Goal: Transaction & Acquisition: Book appointment/travel/reservation

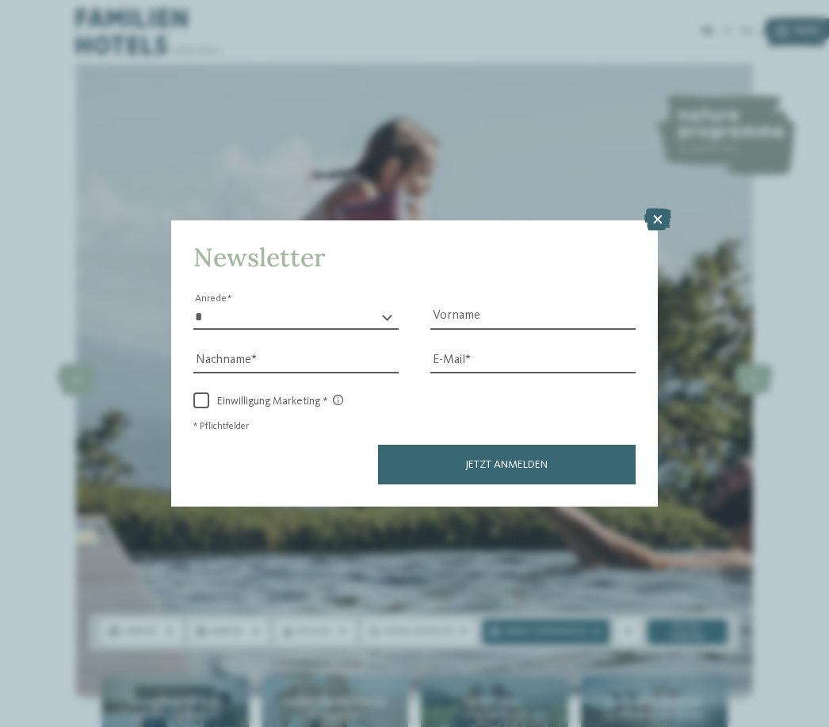
click at [669, 209] on icon at bounding box center [658, 220] width 27 height 22
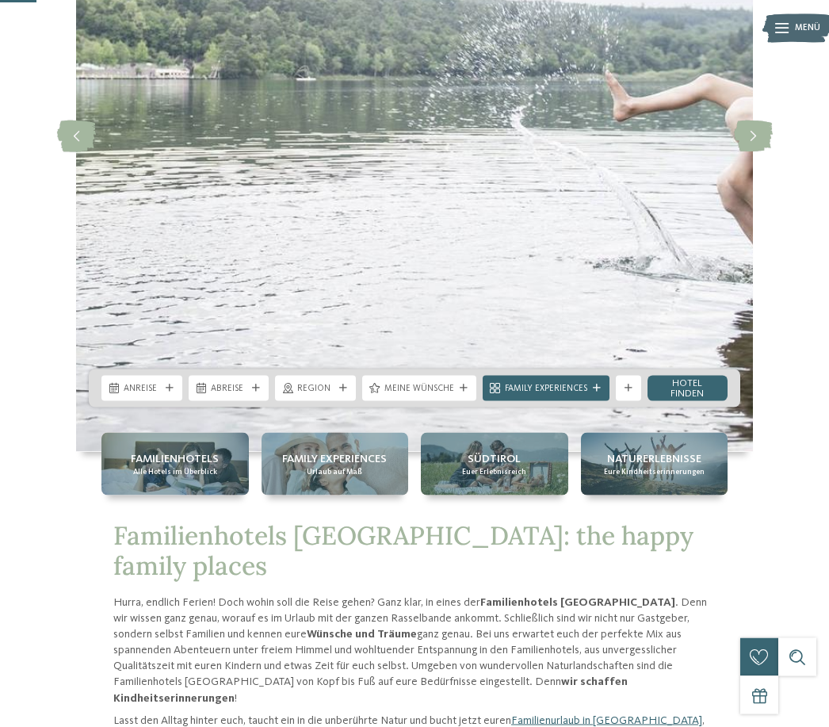
scroll to position [244, 0]
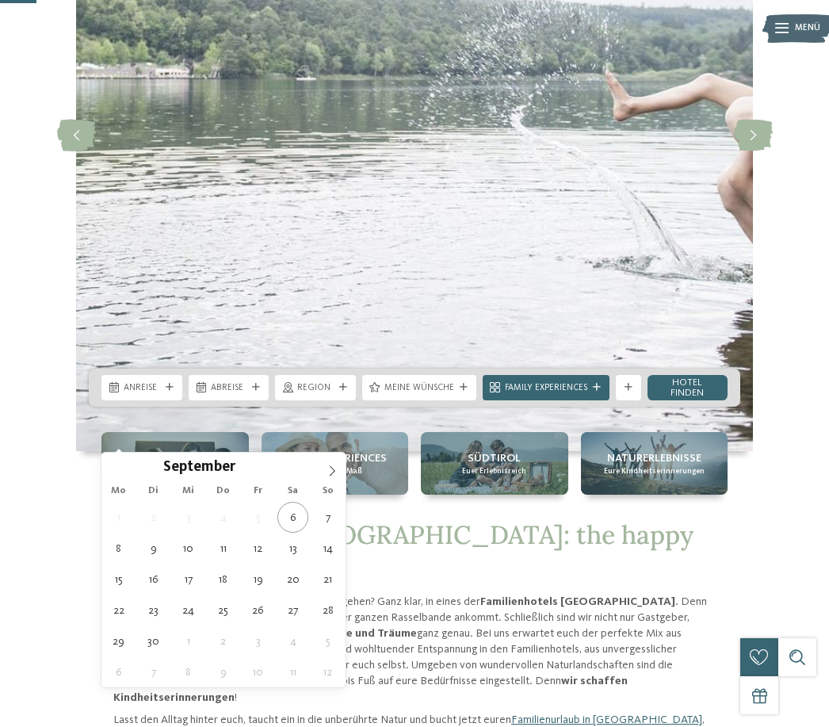
click at [335, 475] on icon at bounding box center [332, 470] width 11 height 11
click at [338, 477] on span at bounding box center [332, 466] width 27 height 27
click at [338, 468] on span at bounding box center [332, 466] width 27 height 27
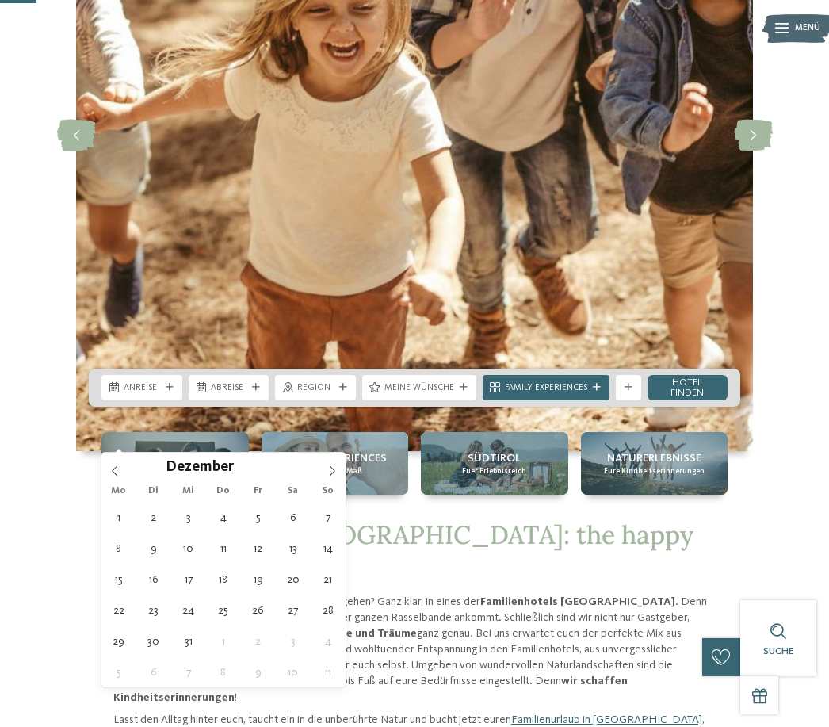
type div "29.12.2025"
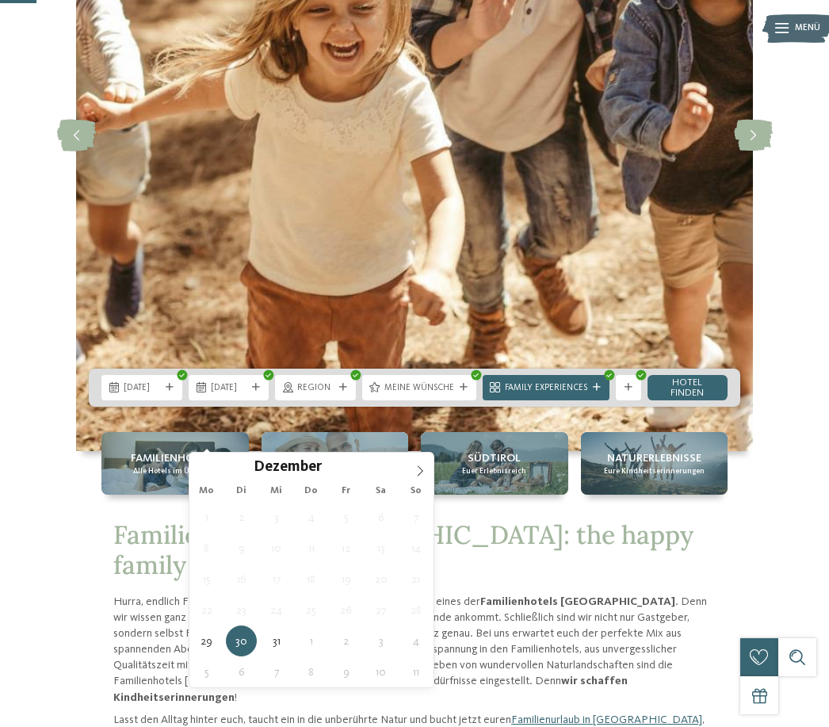
click at [427, 466] on span at bounding box center [420, 466] width 27 height 27
type input "****"
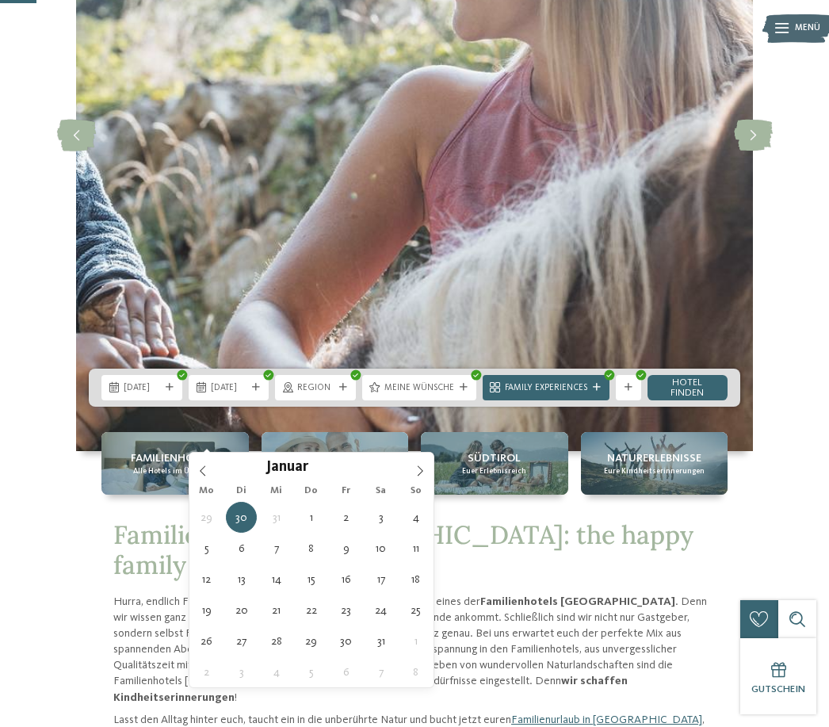
type div "03.01.2026"
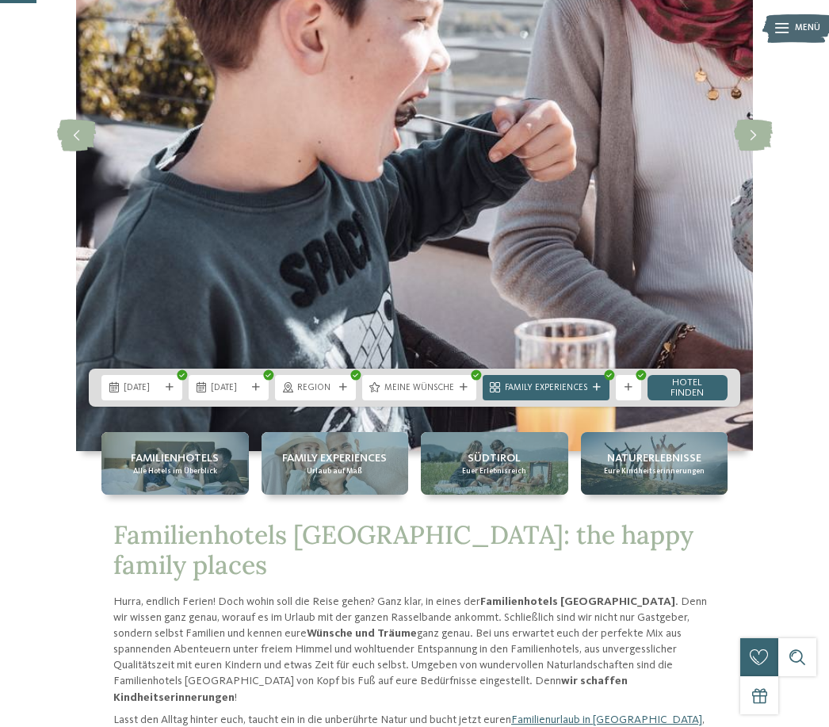
click at [688, 400] on link "Hotel finden" at bounding box center [688, 387] width 81 height 25
click at [685, 389] on link "Hotel finden" at bounding box center [688, 387] width 81 height 25
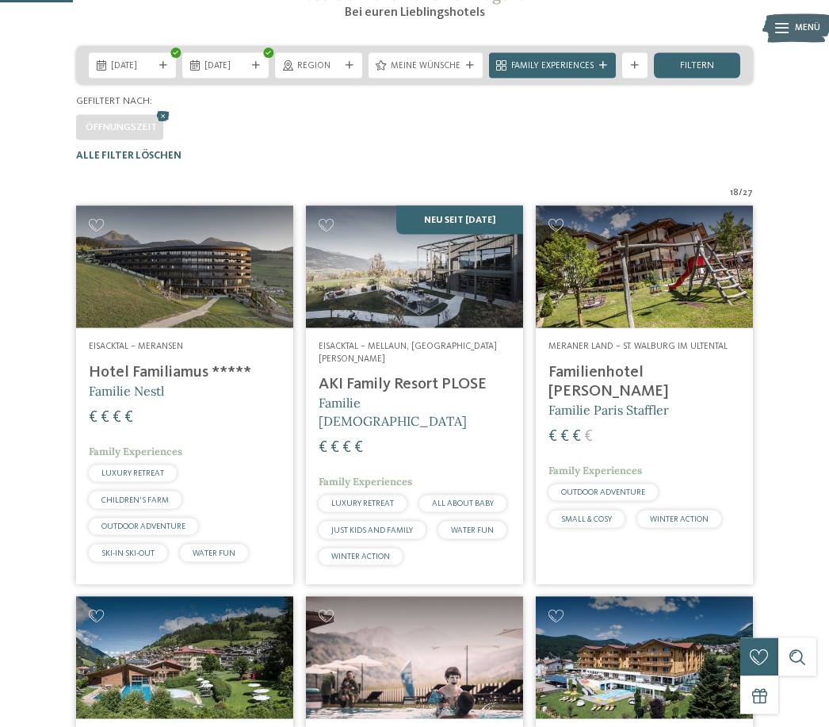
scroll to position [250, 0]
click at [454, 328] on img at bounding box center [414, 266] width 217 height 122
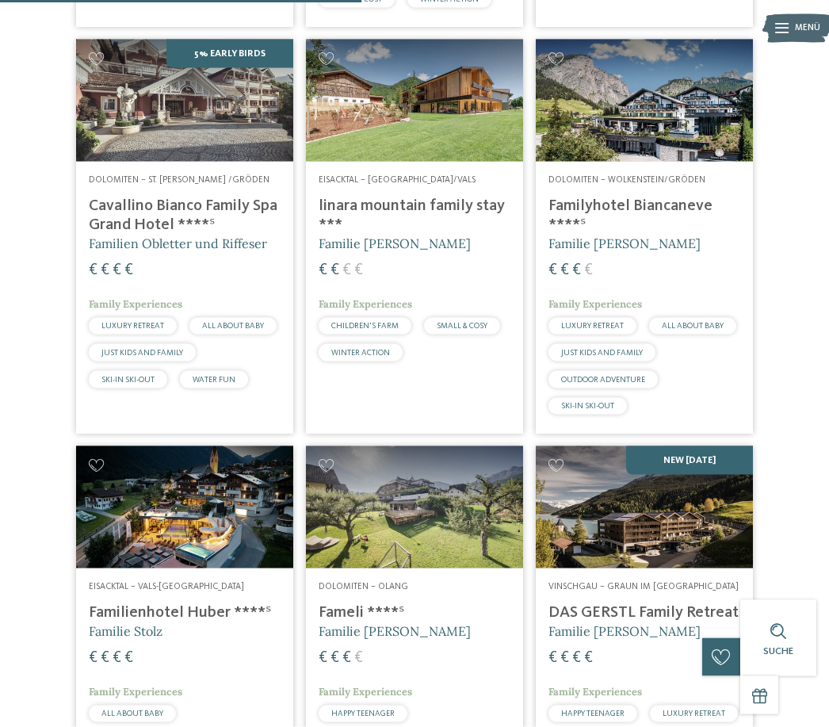
scroll to position [1214, 0]
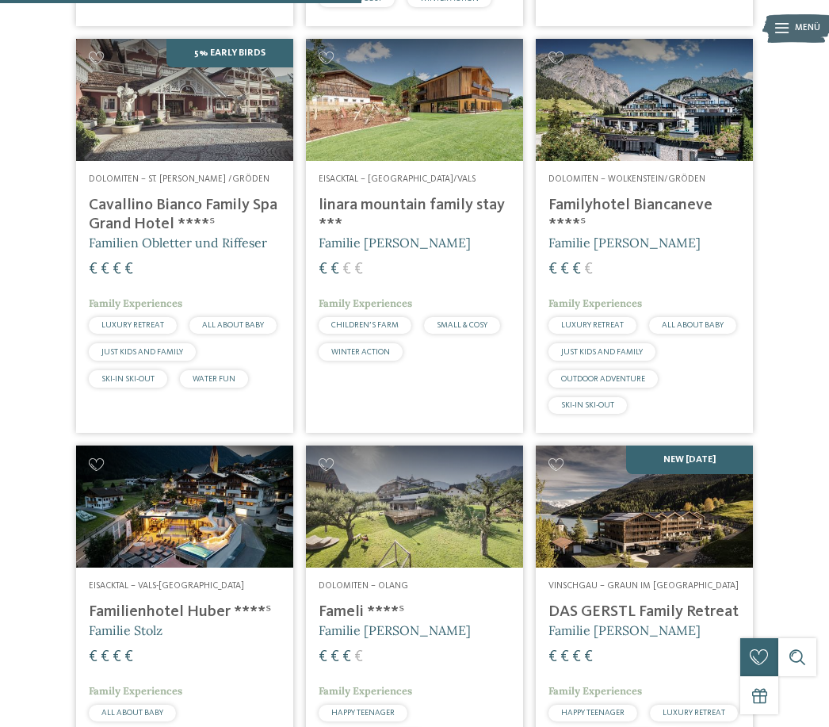
click at [228, 568] on img at bounding box center [184, 507] width 217 height 122
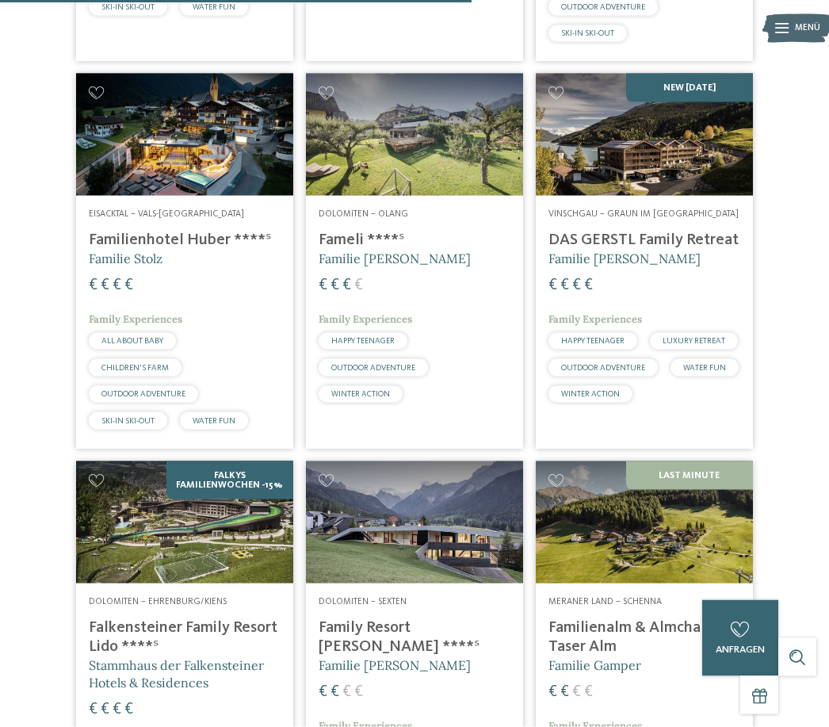
scroll to position [1587, 0]
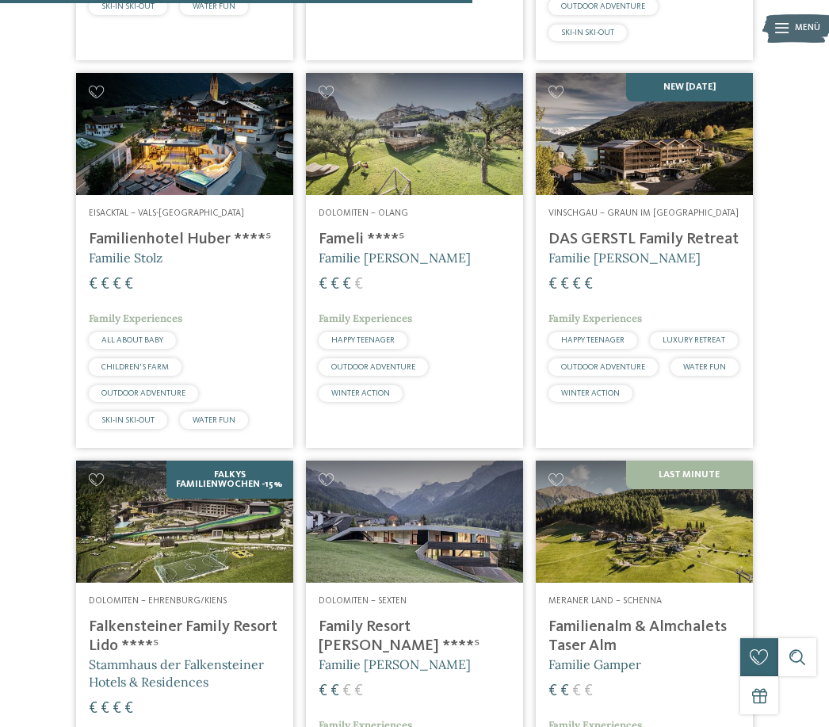
click at [657, 195] on img at bounding box center [644, 134] width 217 height 122
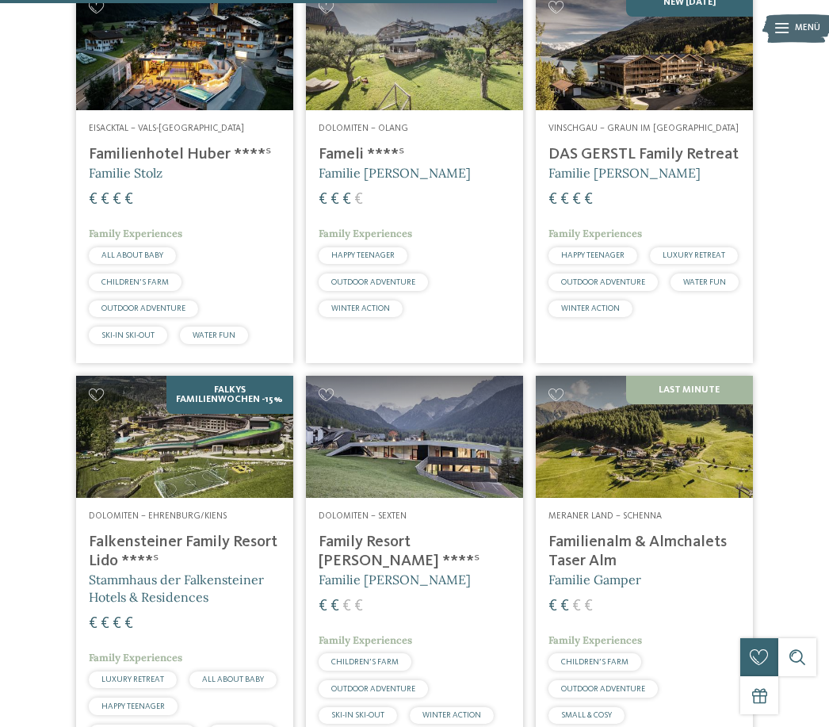
scroll to position [1681, 0]
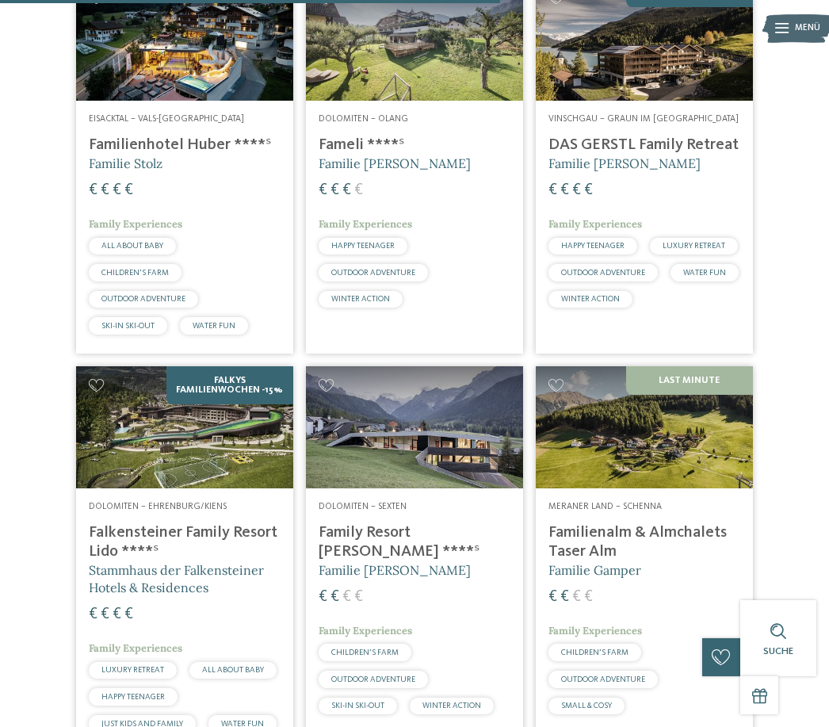
click at [228, 458] on img at bounding box center [184, 427] width 217 height 122
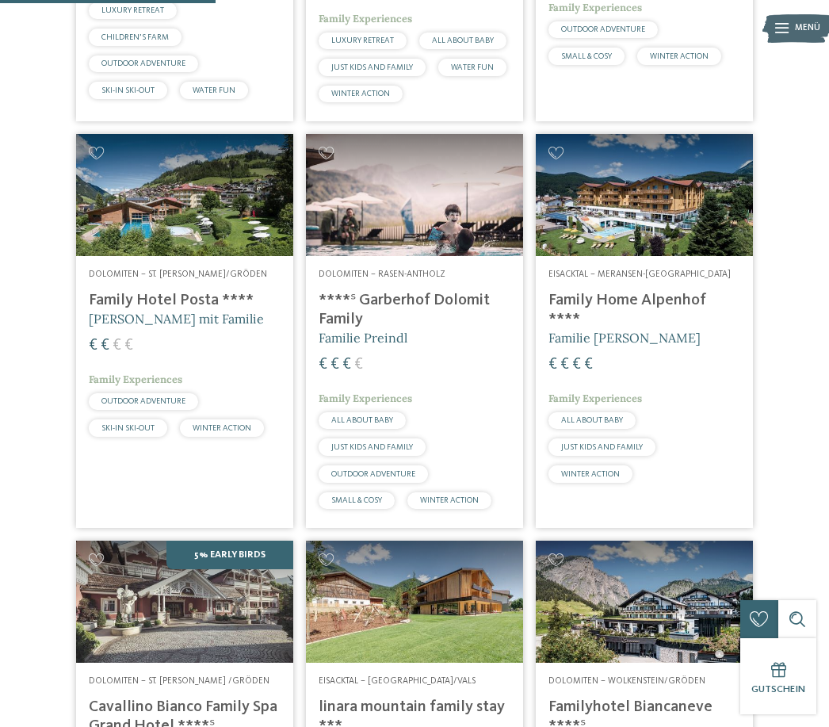
scroll to position [708, 0]
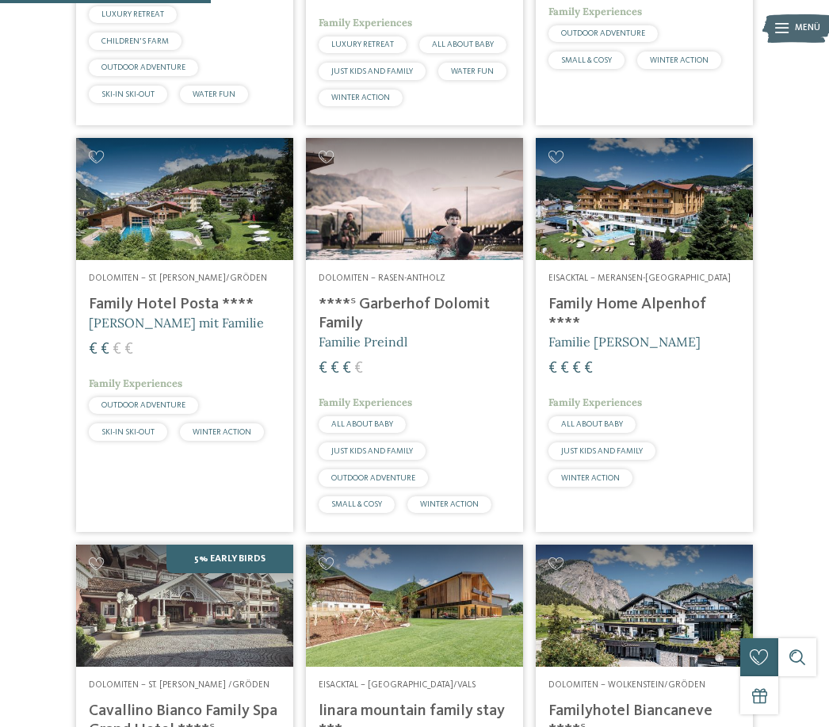
click at [447, 230] on img at bounding box center [414, 199] width 217 height 122
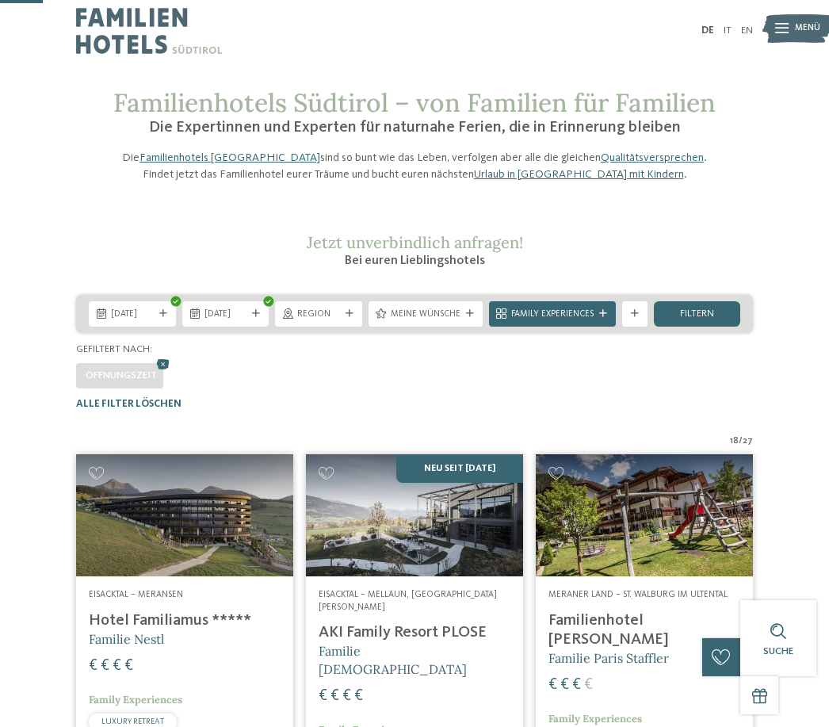
scroll to position [0, 0]
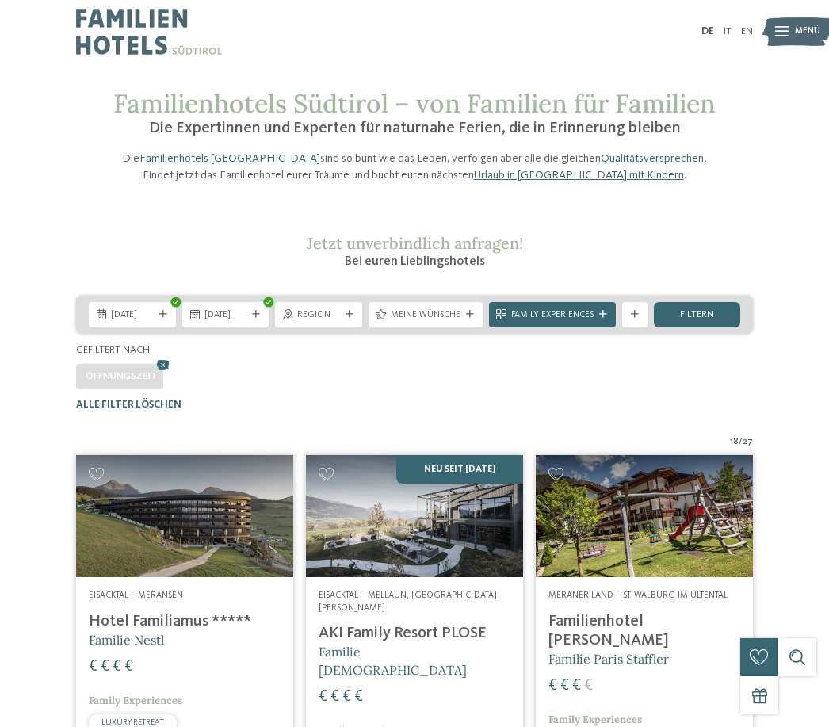
click at [695, 320] on span "filtern" at bounding box center [697, 315] width 34 height 10
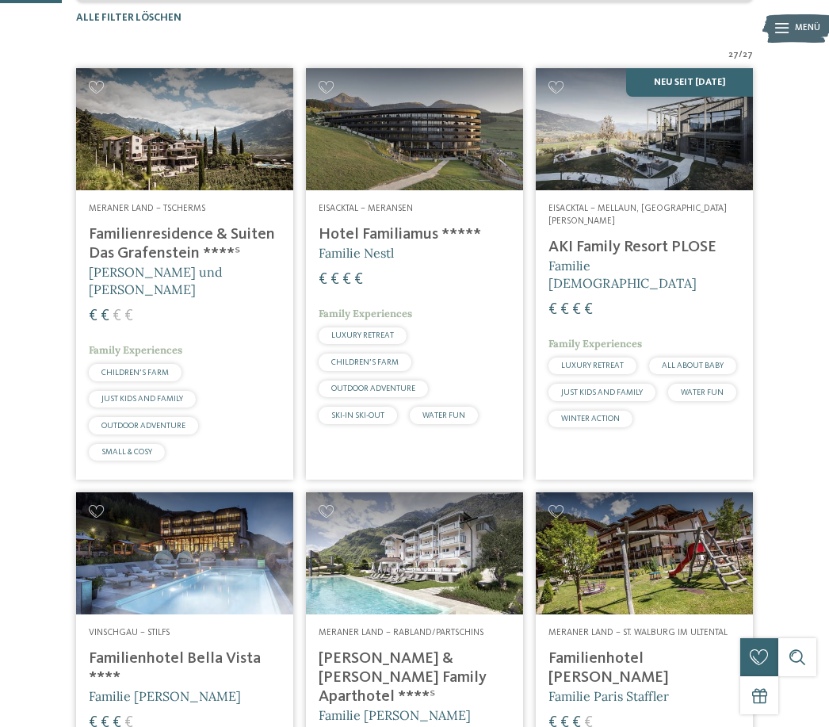
scroll to position [335, 0]
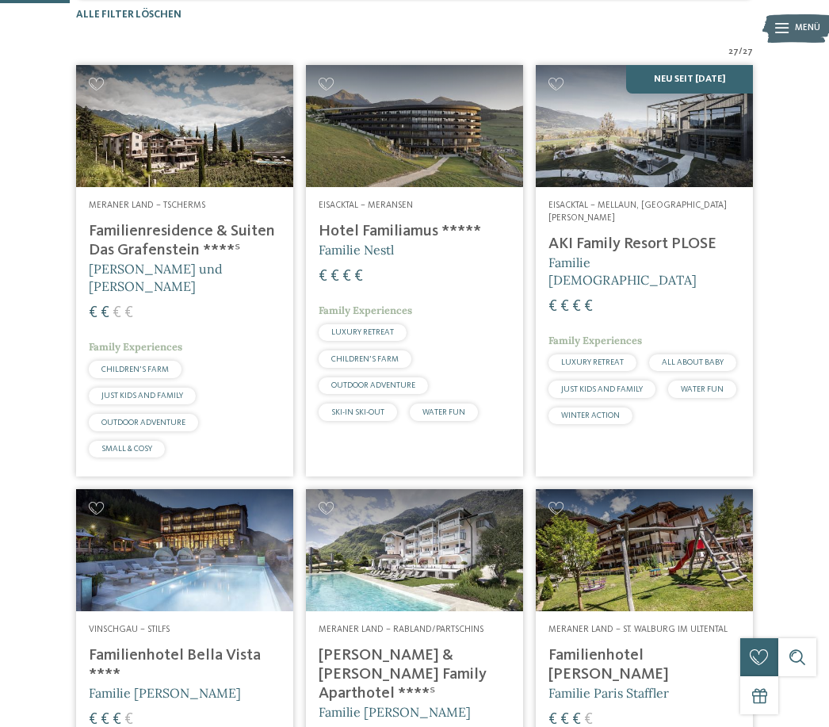
click at [442, 171] on img at bounding box center [414, 126] width 217 height 122
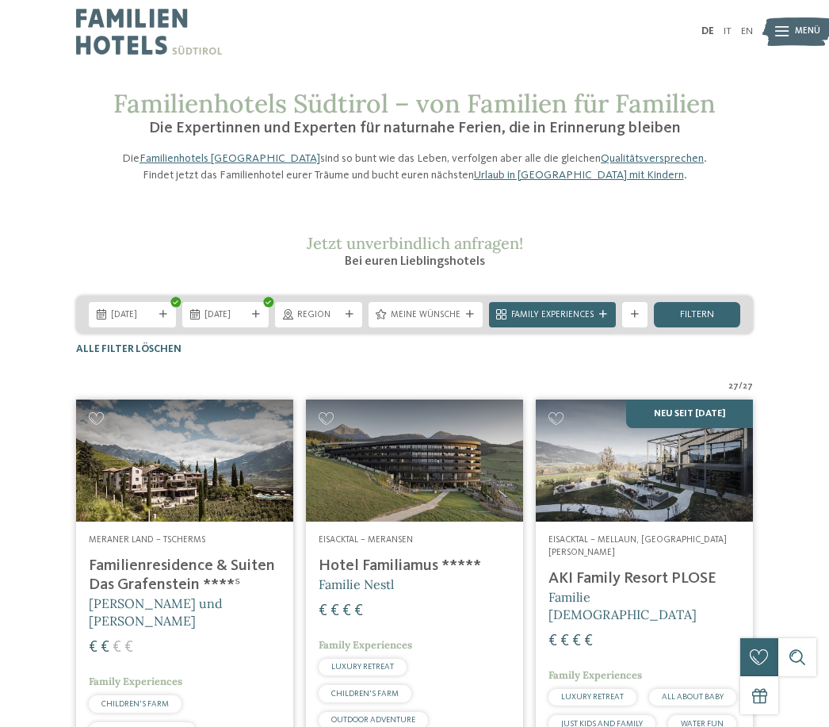
click at [453, 328] on div "Meine Wünsche" at bounding box center [426, 314] width 114 height 25
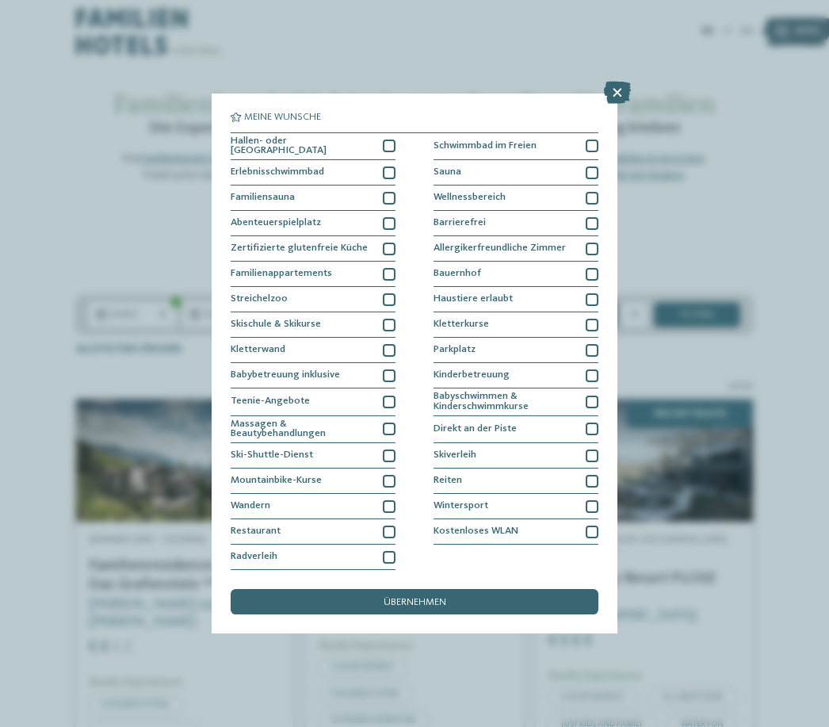
click at [393, 167] on div at bounding box center [389, 173] width 13 height 13
click at [446, 598] on span "übernehmen" at bounding box center [415, 603] width 63 height 10
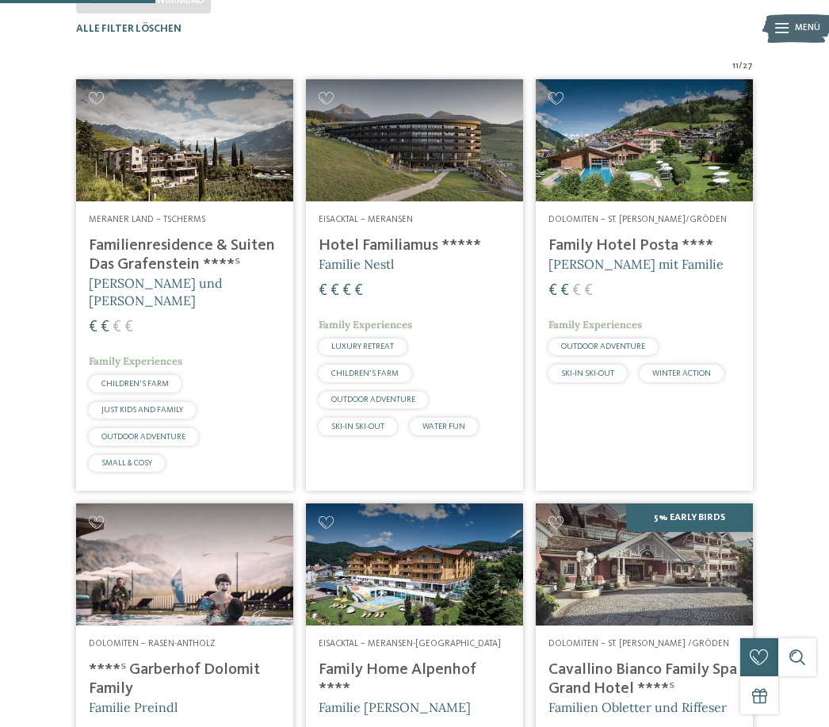
scroll to position [389, 0]
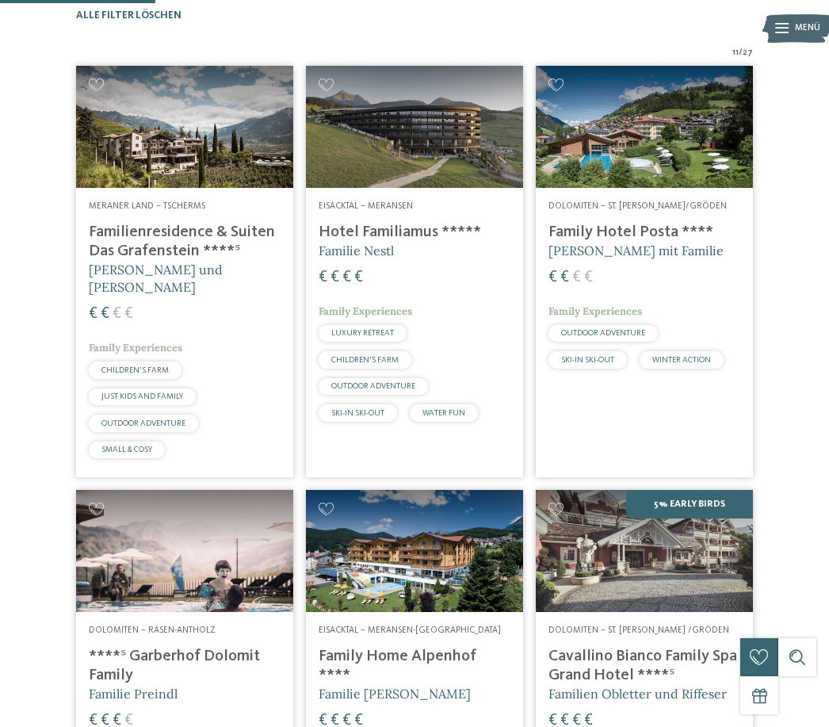
click at [161, 295] on span "Alexandra, Charlotte und Isabelle Zuegg" at bounding box center [156, 278] width 134 height 33
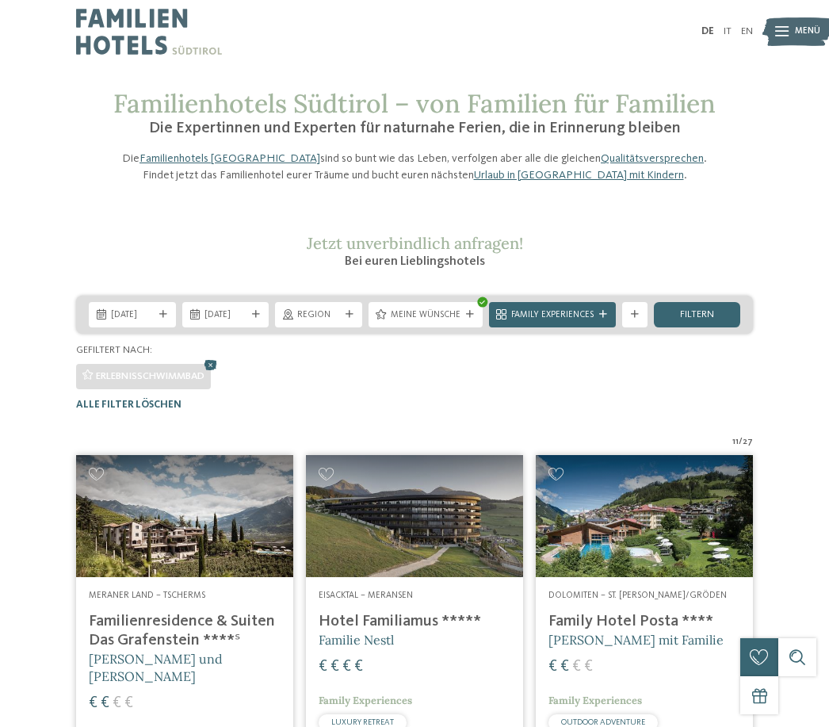
click at [703, 328] on div "filtern" at bounding box center [697, 314] width 87 height 25
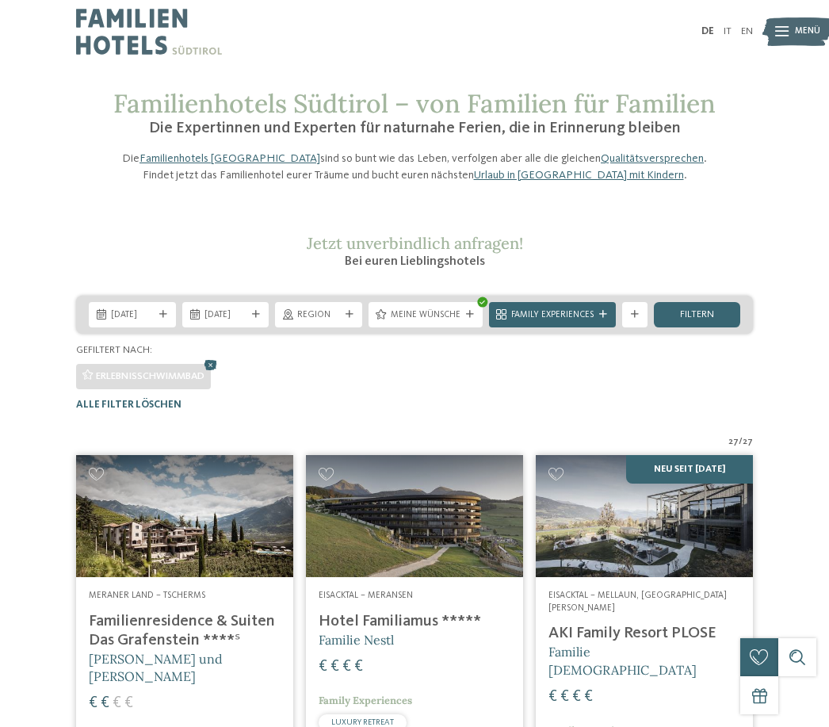
click at [466, 319] on icon at bounding box center [470, 315] width 8 height 8
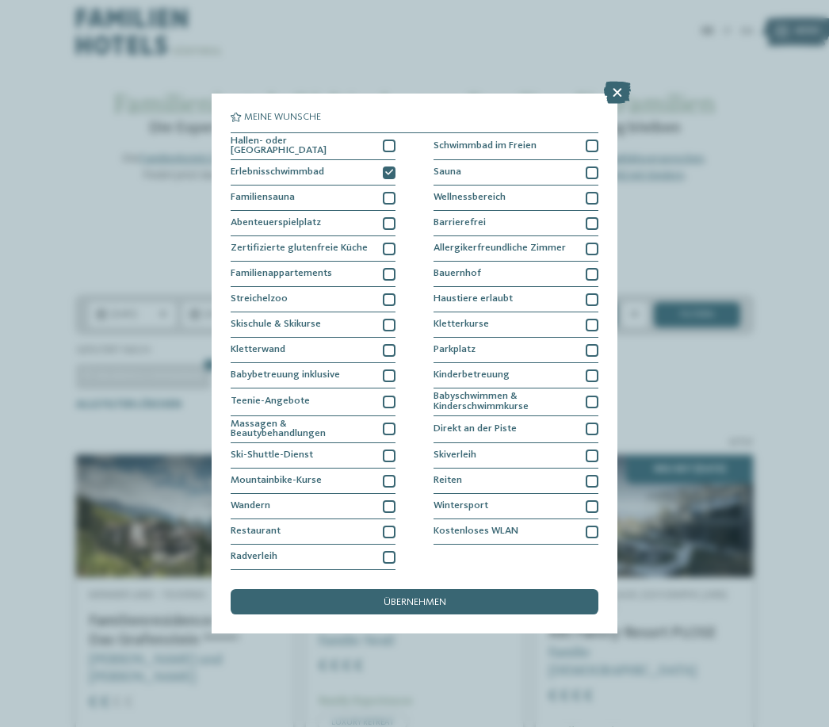
click at [730, 259] on div "Meine Wünsche Hallen- oder Schleusenbad Schwimmbad im Freien" at bounding box center [414, 363] width 829 height 727
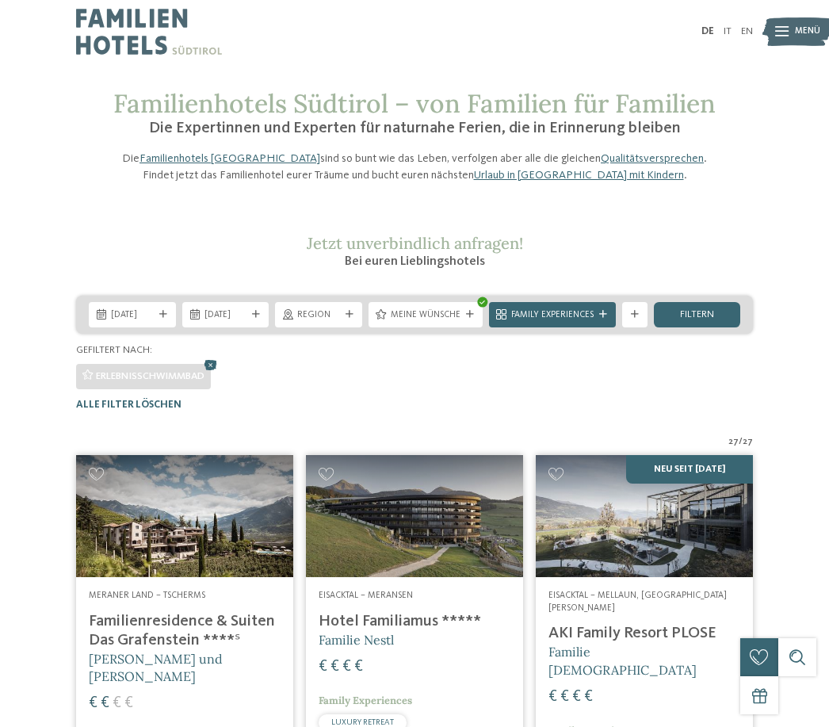
click at [220, 373] on icon at bounding box center [210, 365] width 19 height 17
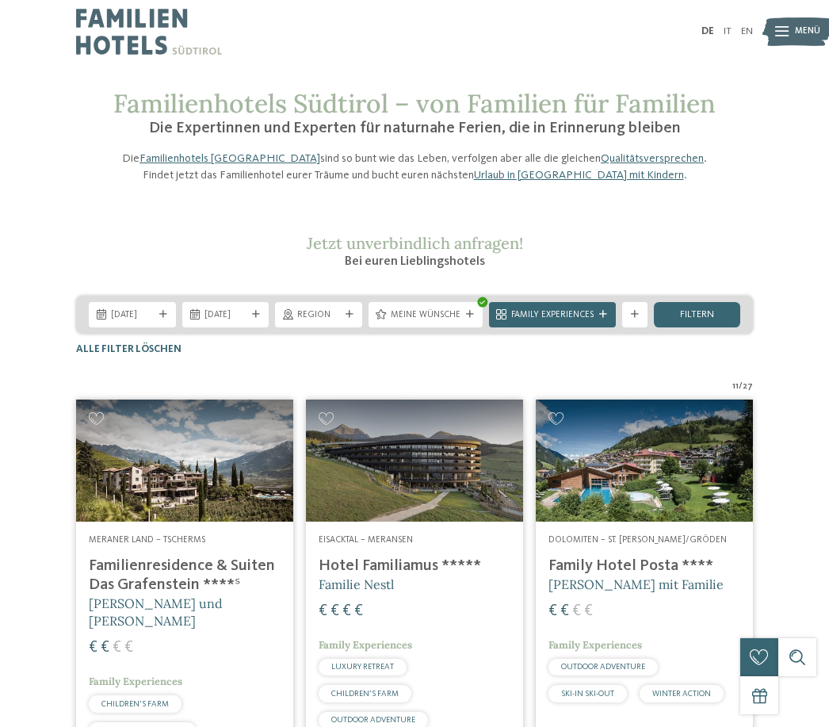
click at [713, 320] on span "filtern" at bounding box center [697, 315] width 34 height 10
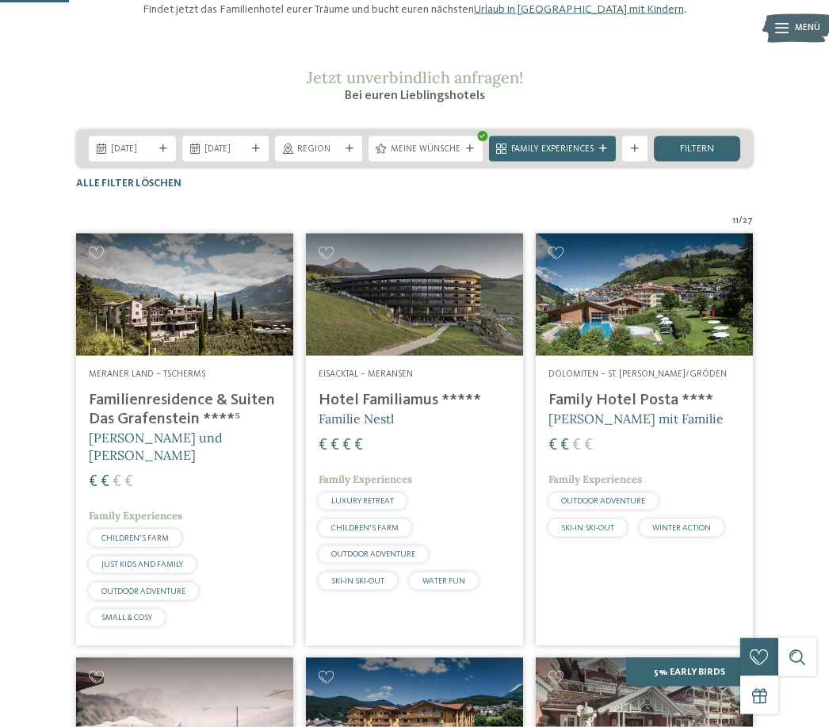
scroll to position [174, 0]
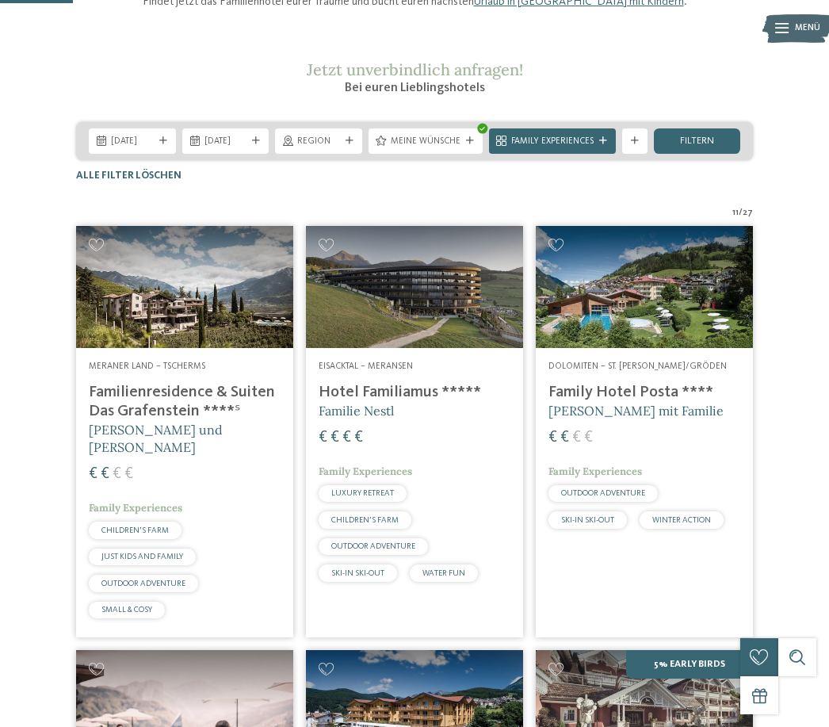
click at [669, 348] on img at bounding box center [644, 287] width 217 height 122
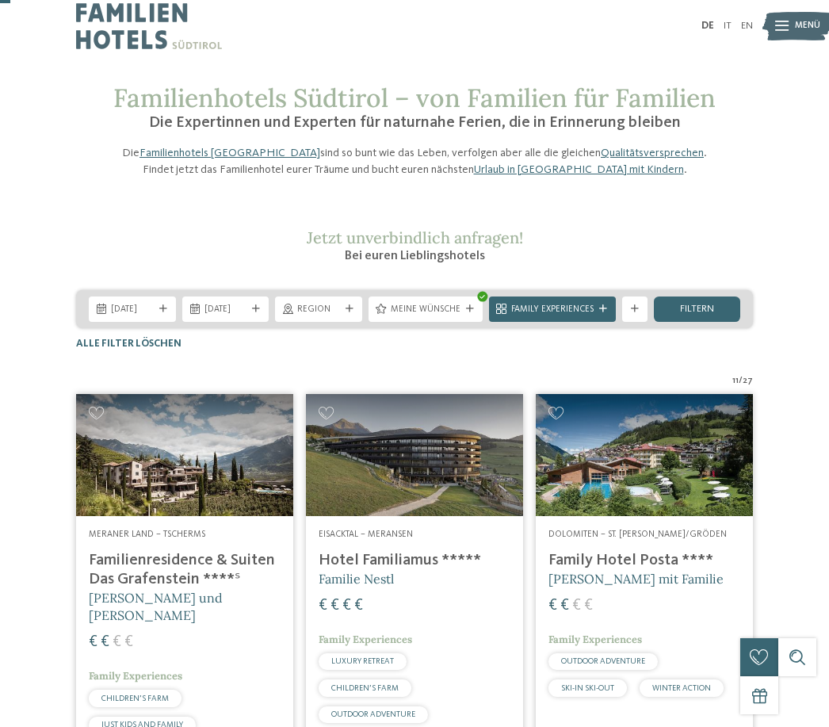
scroll to position [0, 0]
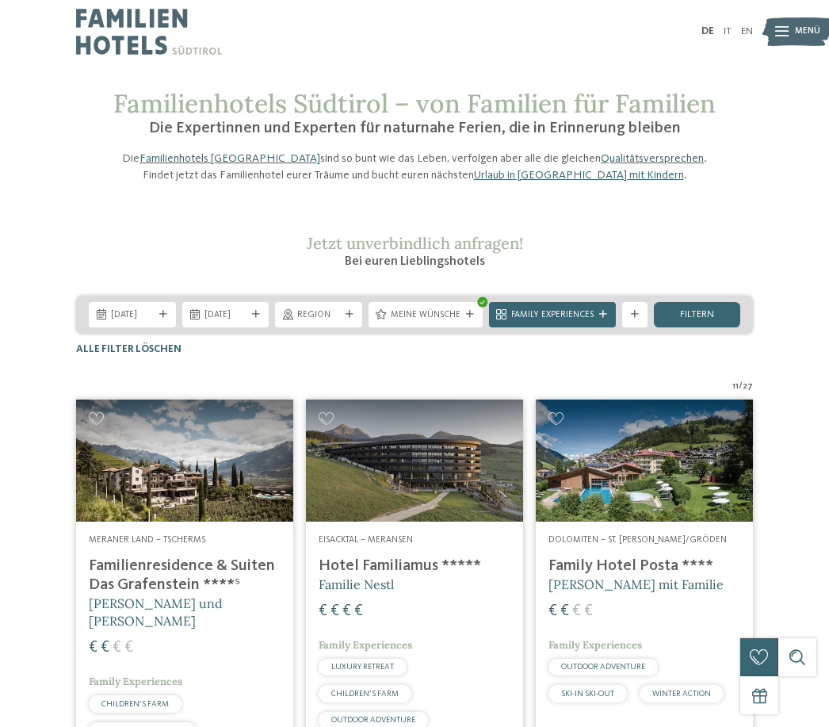
click at [447, 322] on span "Meine Wünsche" at bounding box center [426, 315] width 70 height 13
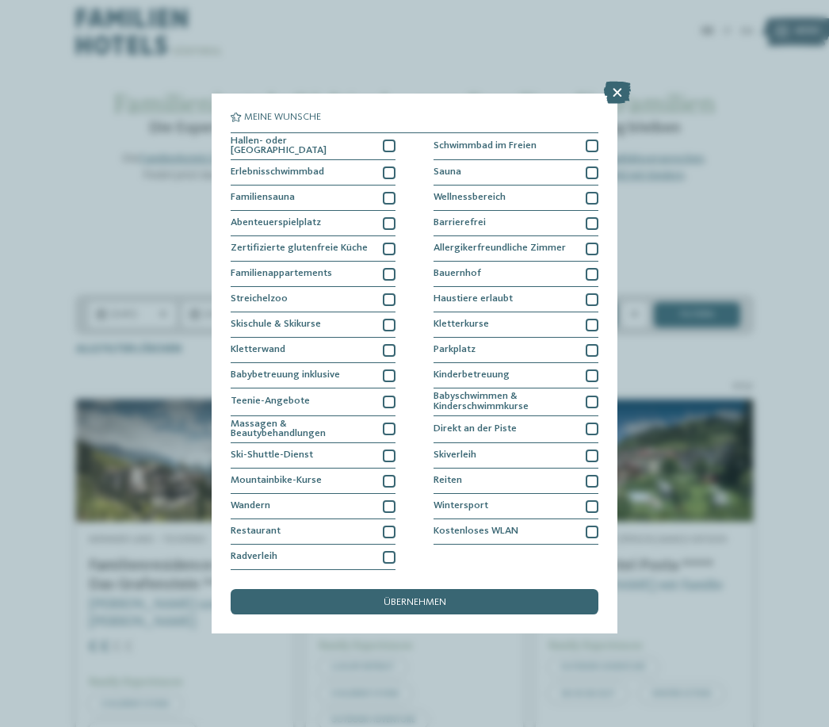
scroll to position [62, 0]
click at [598, 494] on div "Wintersport" at bounding box center [516, 506] width 165 height 25
click at [454, 589] on div "übernehmen" at bounding box center [415, 601] width 368 height 25
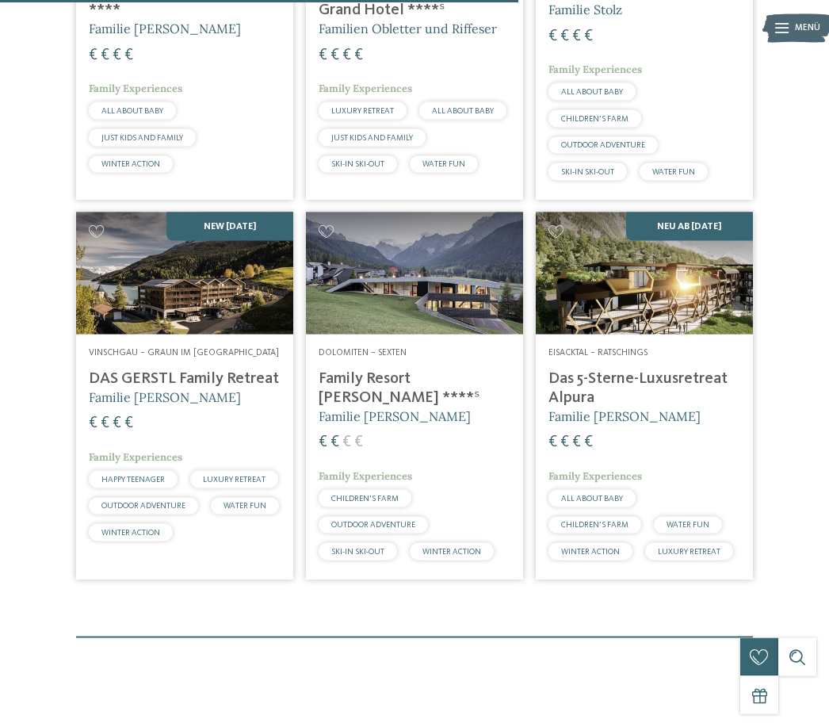
scroll to position [1038, 0]
click at [672, 318] on img at bounding box center [644, 273] width 217 height 122
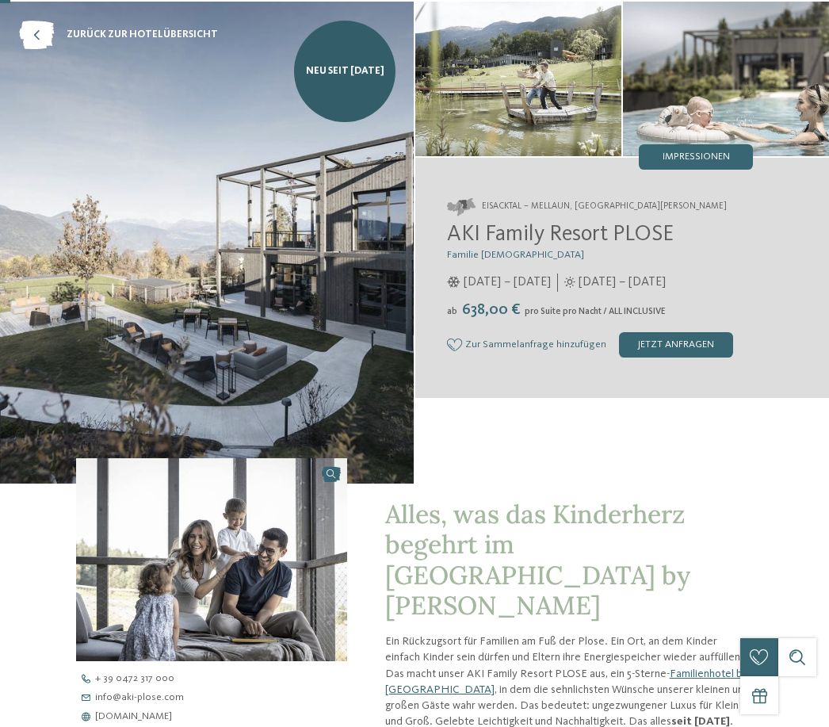
scroll to position [56, 0]
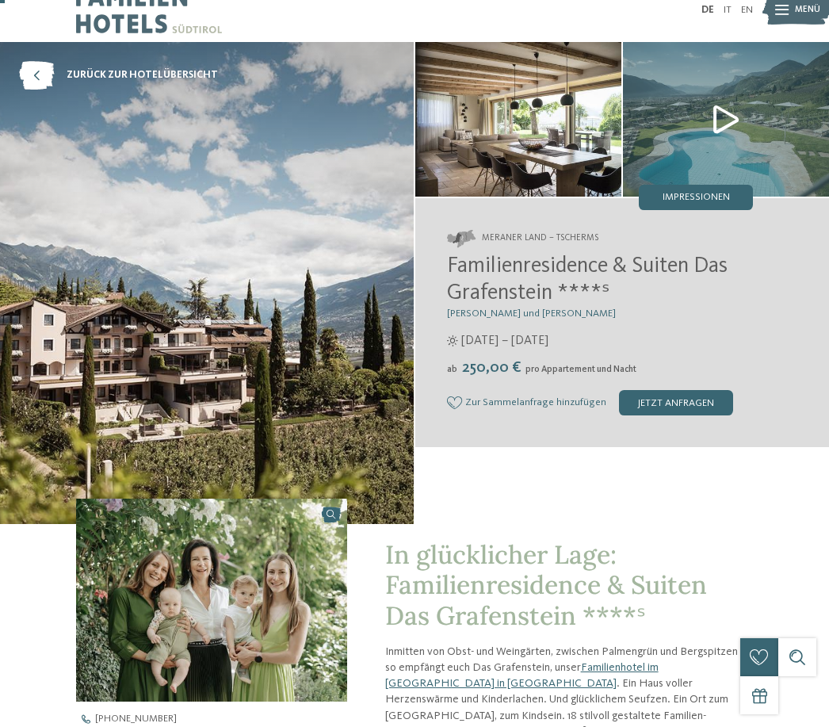
scroll to position [26, 0]
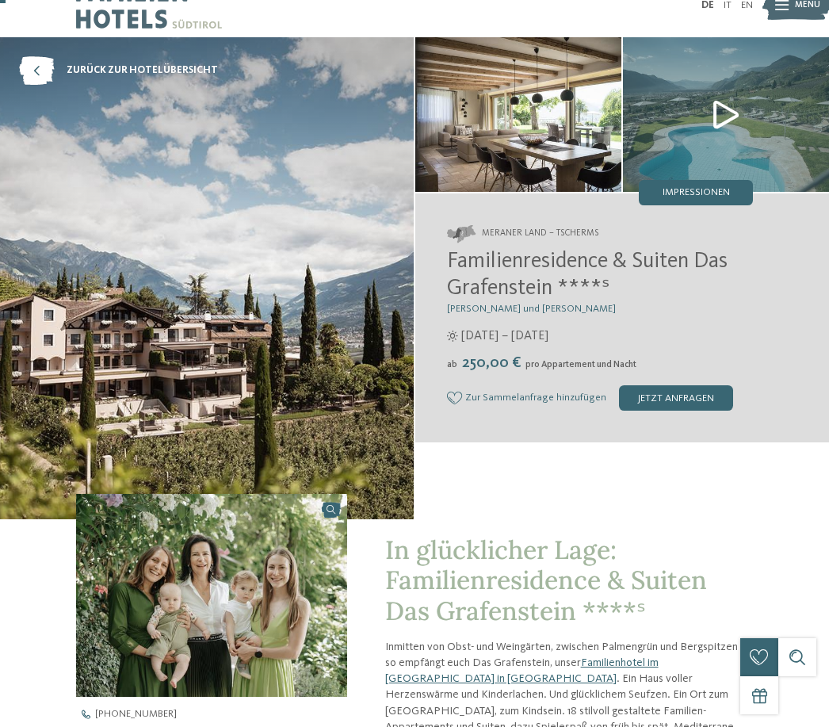
click at [726, 113] on img at bounding box center [726, 114] width 206 height 155
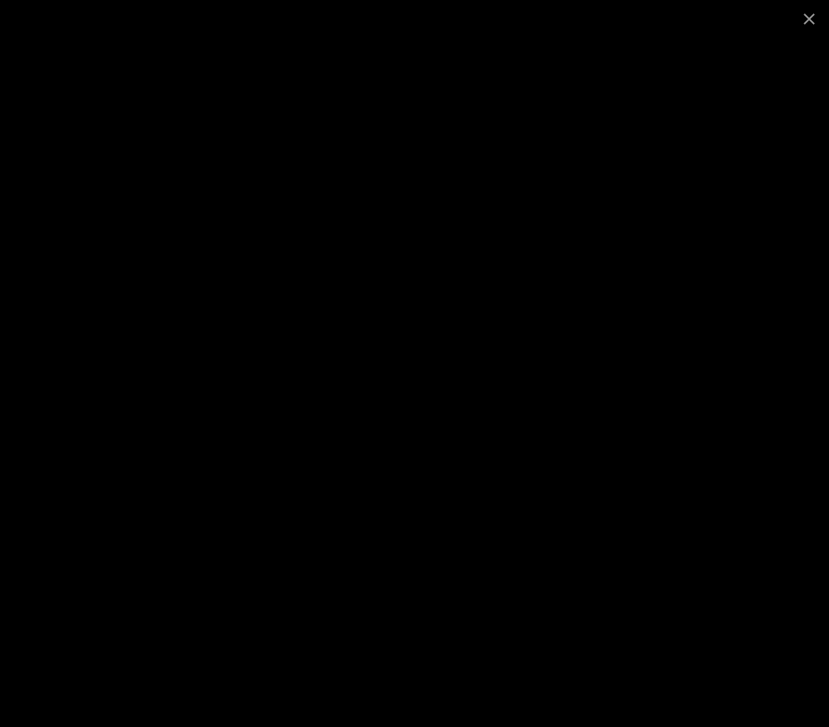
click at [810, 21] on span at bounding box center [810, 18] width 40 height 37
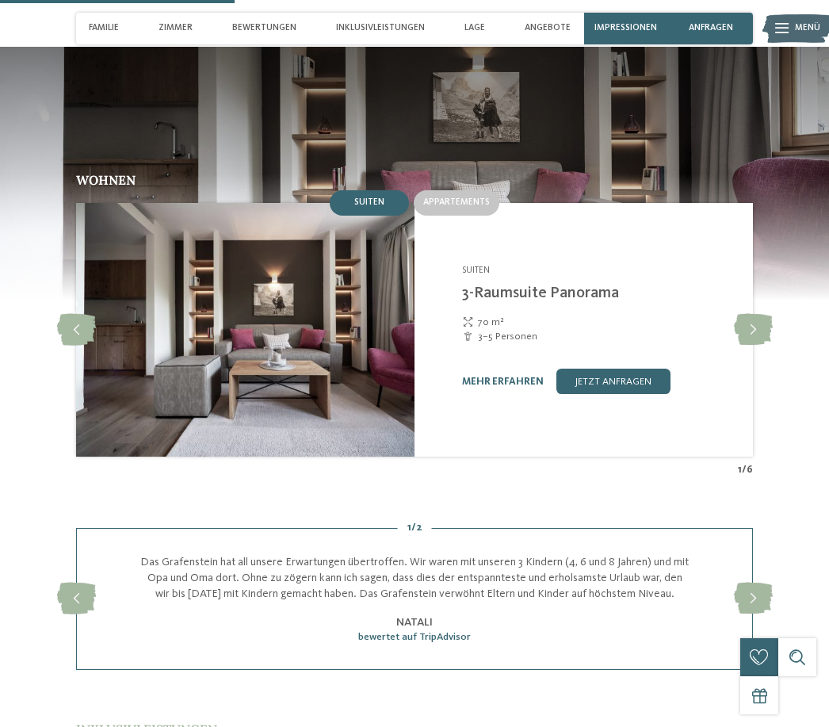
scroll to position [1139, 0]
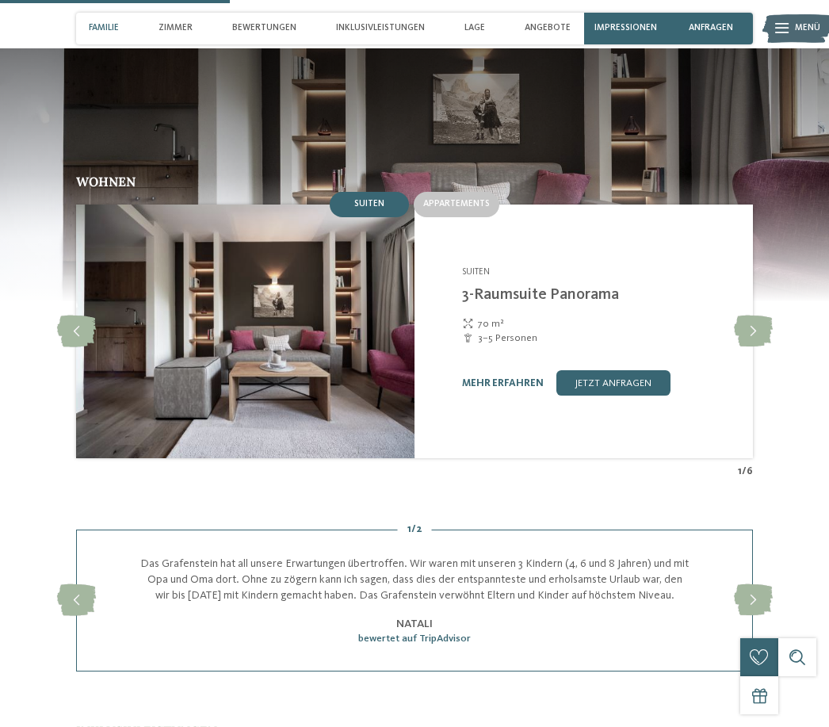
click at [449, 209] on span "Appartements" at bounding box center [456, 204] width 67 height 10
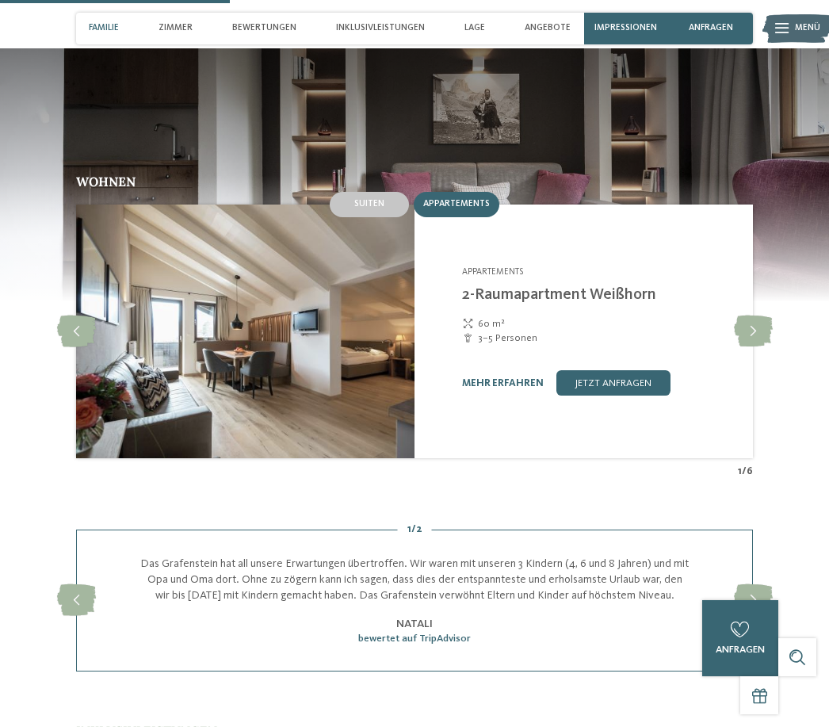
click at [369, 209] on span "Suiten" at bounding box center [369, 204] width 30 height 10
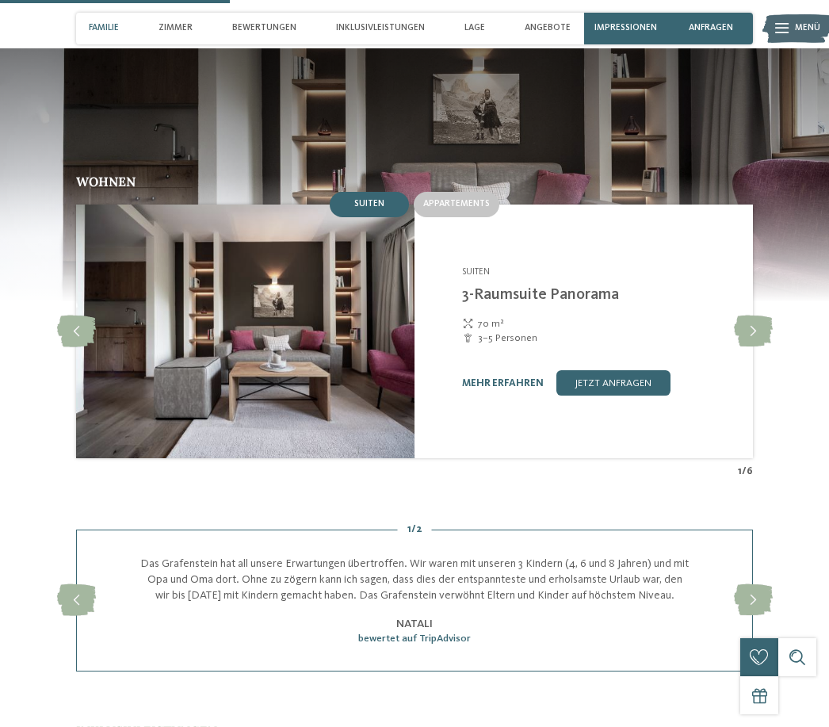
click at [757, 347] on icon at bounding box center [753, 332] width 39 height 32
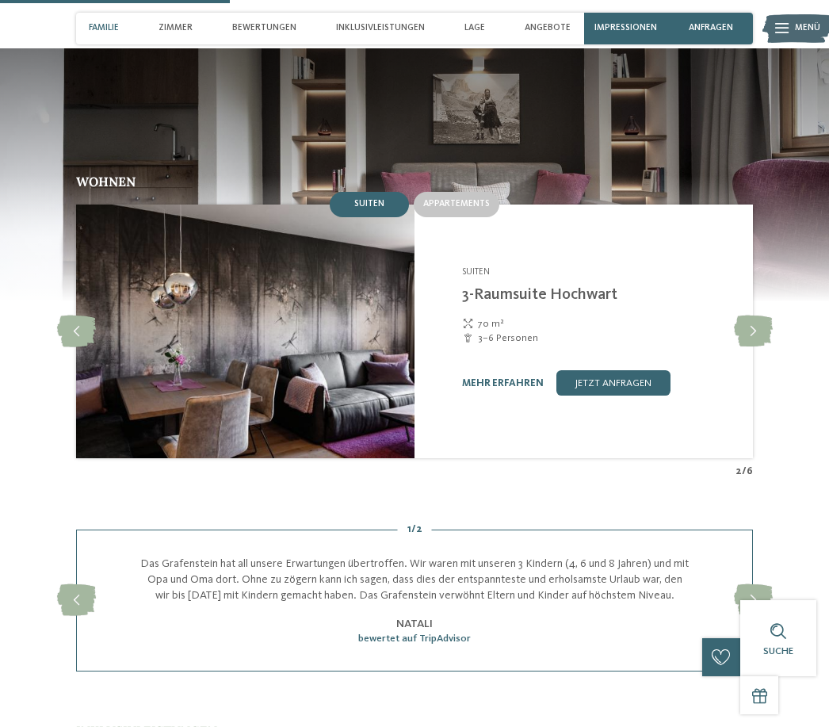
click at [760, 347] on icon at bounding box center [753, 332] width 39 height 32
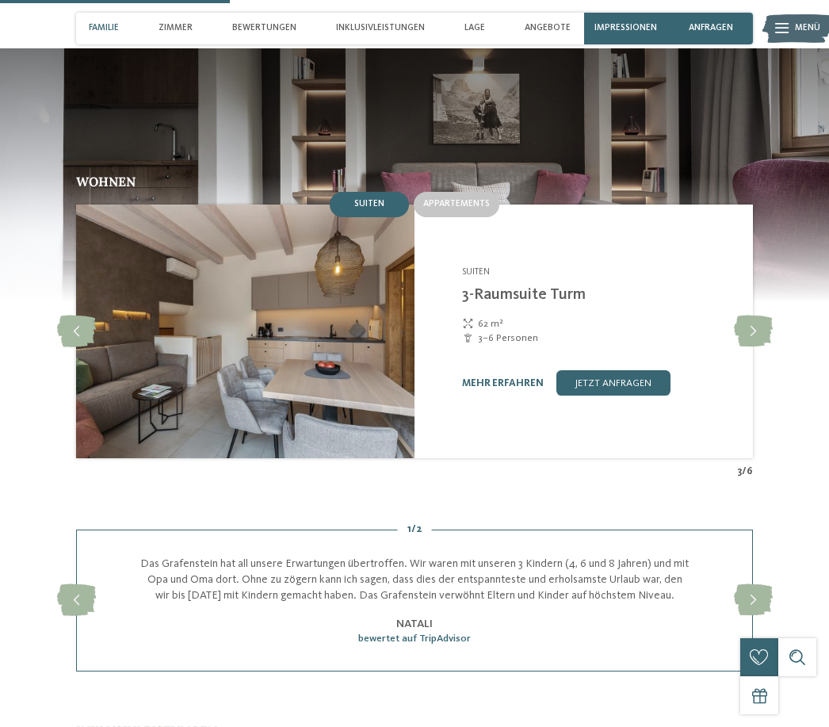
click at [749, 347] on icon at bounding box center [753, 332] width 39 height 32
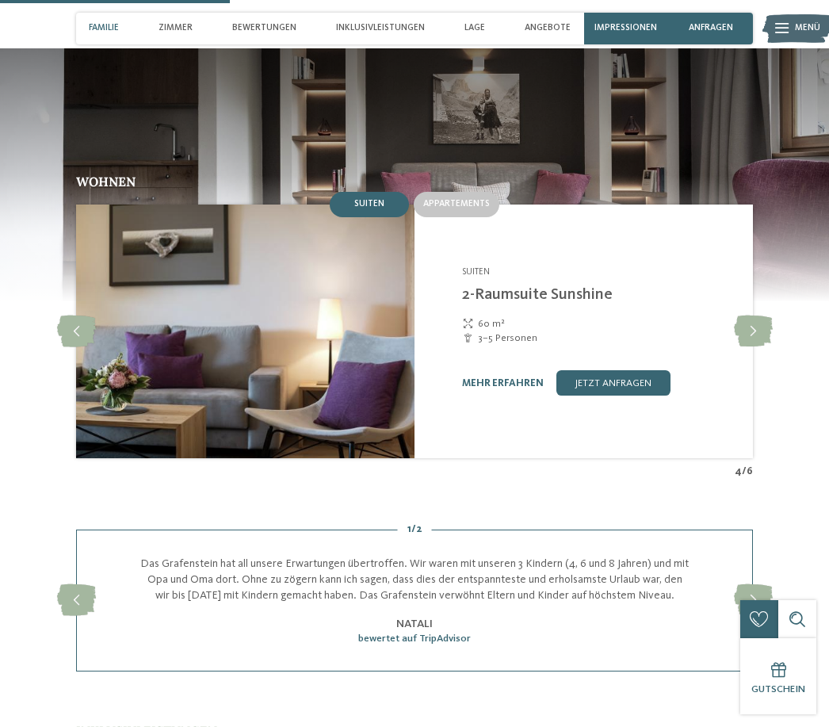
click at [764, 347] on icon at bounding box center [753, 332] width 39 height 32
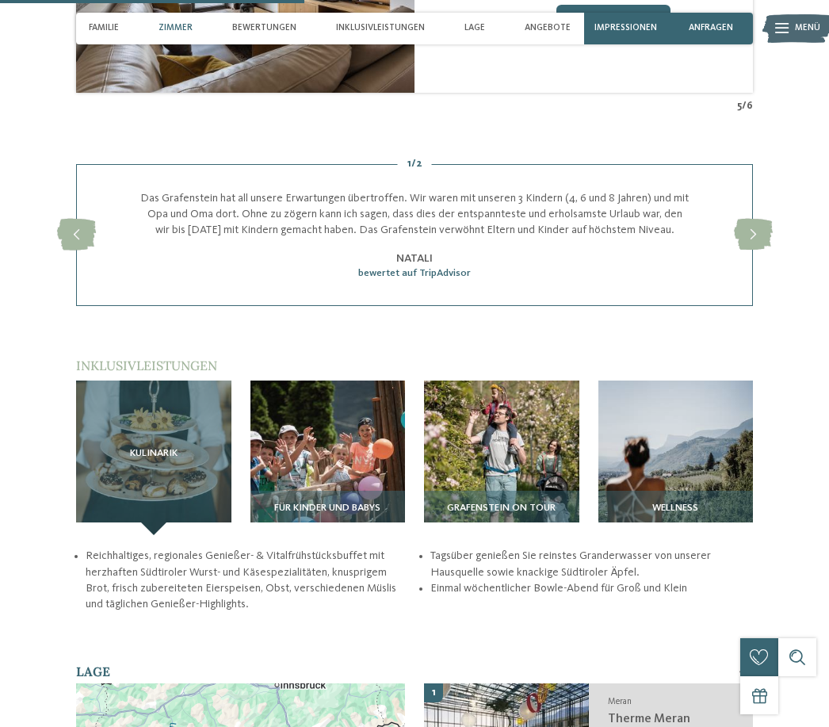
scroll to position [1500, 0]
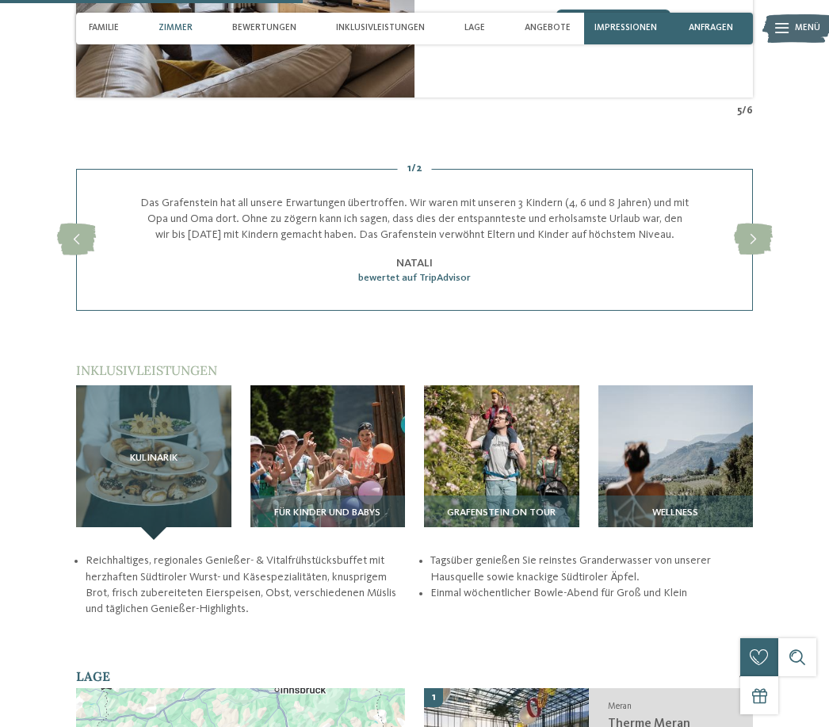
click at [751, 255] on icon at bounding box center [753, 240] width 39 height 32
click at [760, 255] on icon at bounding box center [753, 240] width 39 height 32
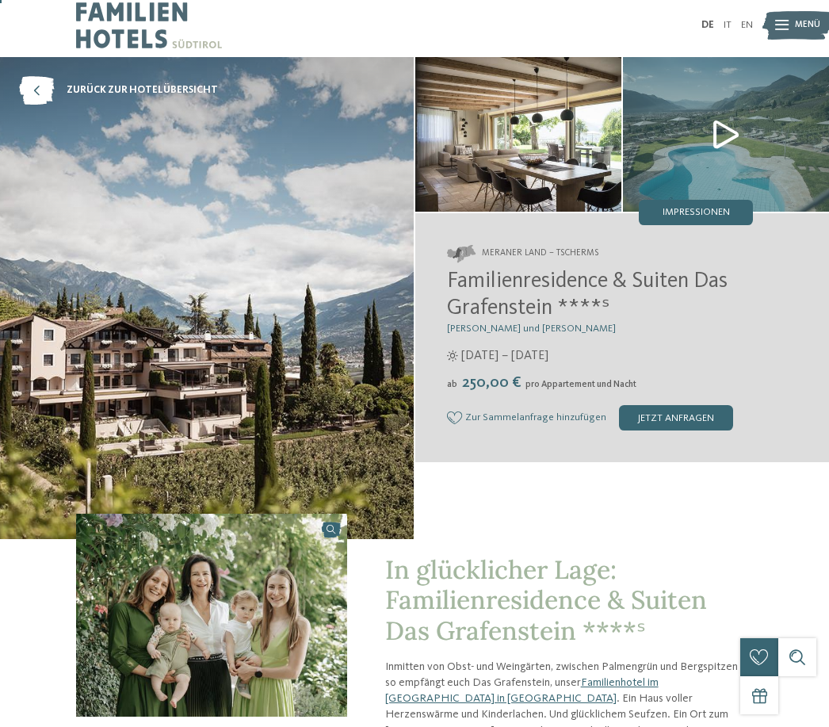
scroll to position [0, 0]
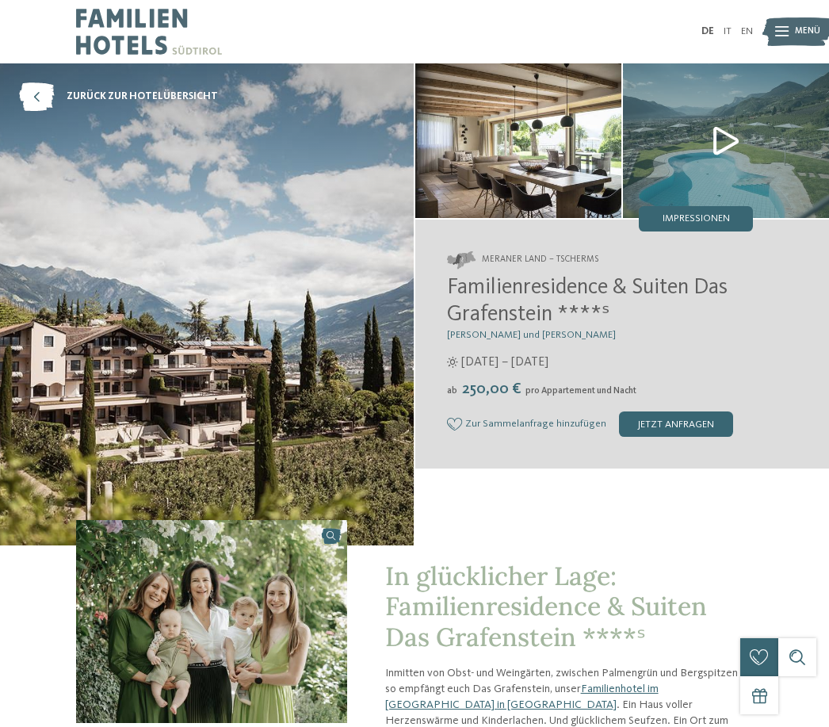
click at [793, 21] on img at bounding box center [798, 31] width 70 height 35
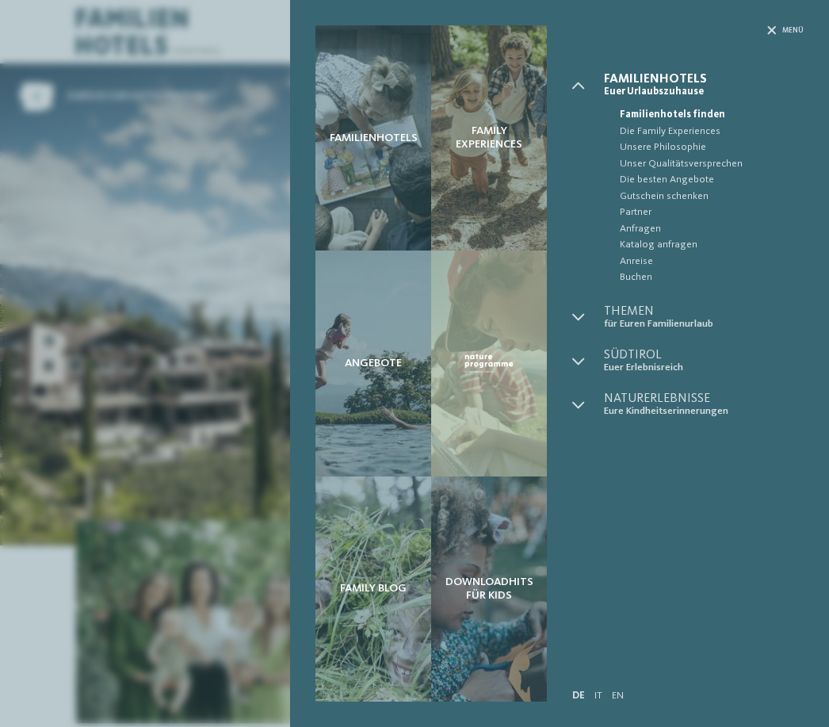
click at [389, 370] on div "Angebote" at bounding box center [374, 363] width 116 height 225
click at [213, 388] on div "Familienhotels Family Experiences Angebote" at bounding box center [414, 363] width 829 height 727
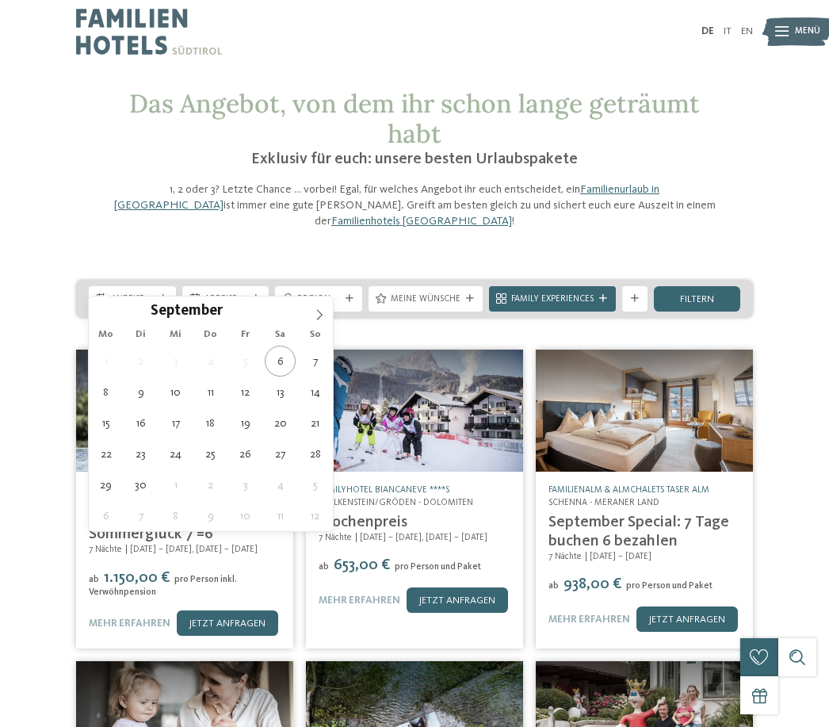
click at [320, 320] on icon at bounding box center [319, 314] width 11 height 11
click at [317, 320] on icon at bounding box center [320, 314] width 6 height 10
click at [315, 312] on icon at bounding box center [319, 314] width 11 height 11
click at [320, 316] on icon at bounding box center [319, 314] width 11 height 11
click at [104, 313] on icon at bounding box center [102, 314] width 11 height 11
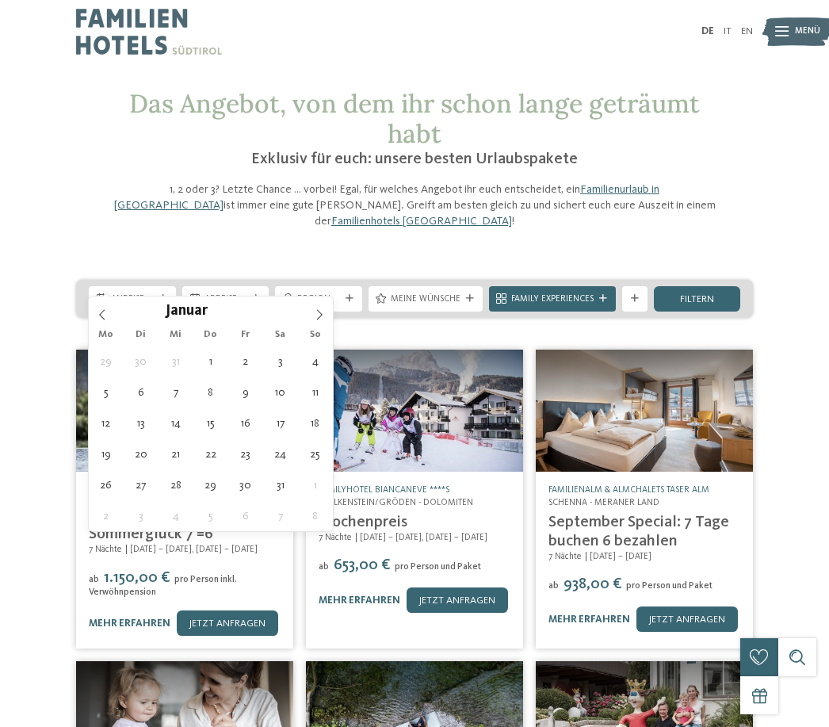
type input "****"
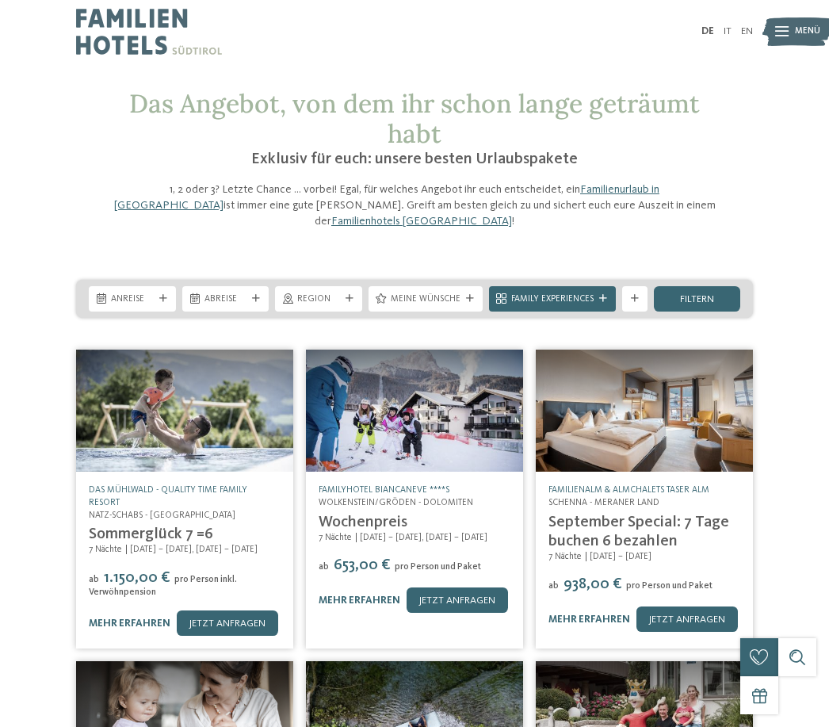
click at [747, 238] on div "Das Angebot, von dem ihr schon lange geträumt habt Exklusiv für euch: unsere be…" at bounding box center [414, 560] width 829 height 942
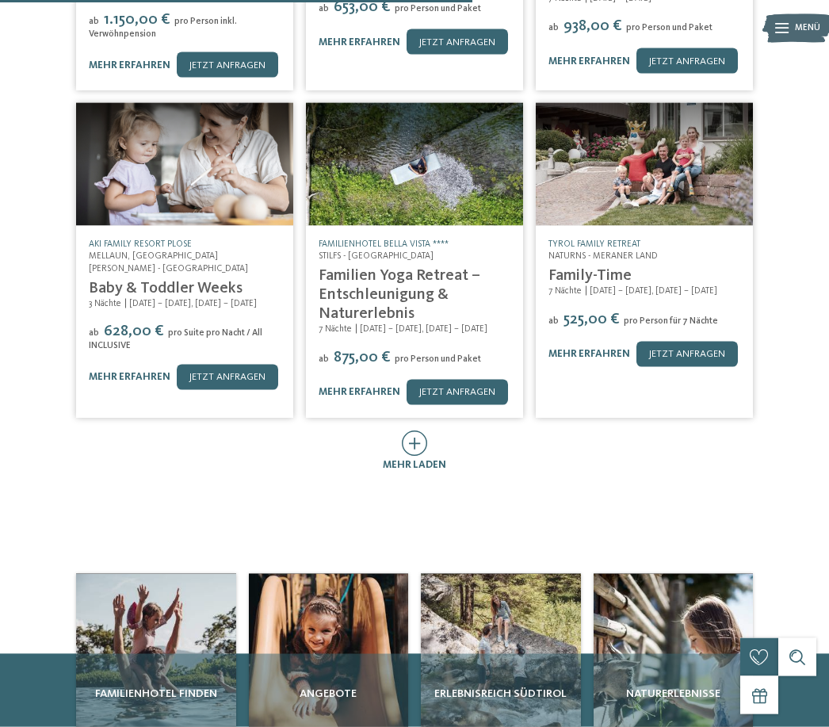
click at [418, 431] on icon at bounding box center [415, 443] width 26 height 25
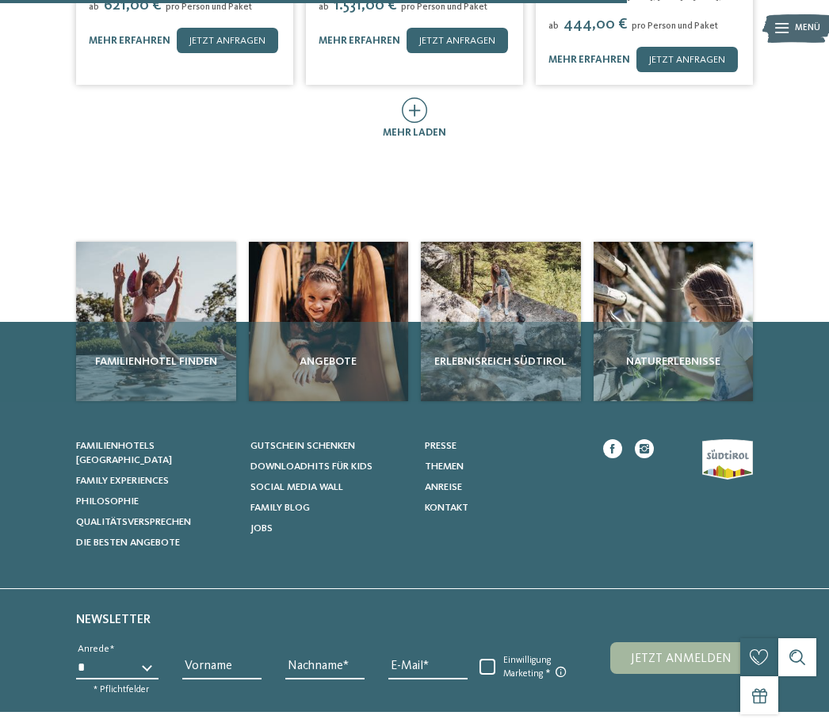
scroll to position [1213, 0]
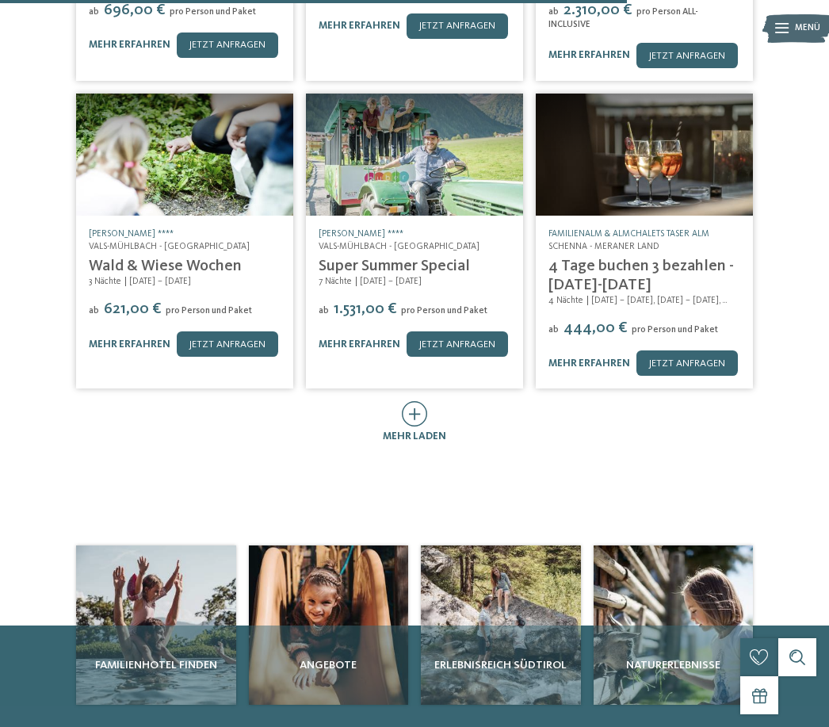
click at [404, 401] on icon at bounding box center [415, 413] width 26 height 25
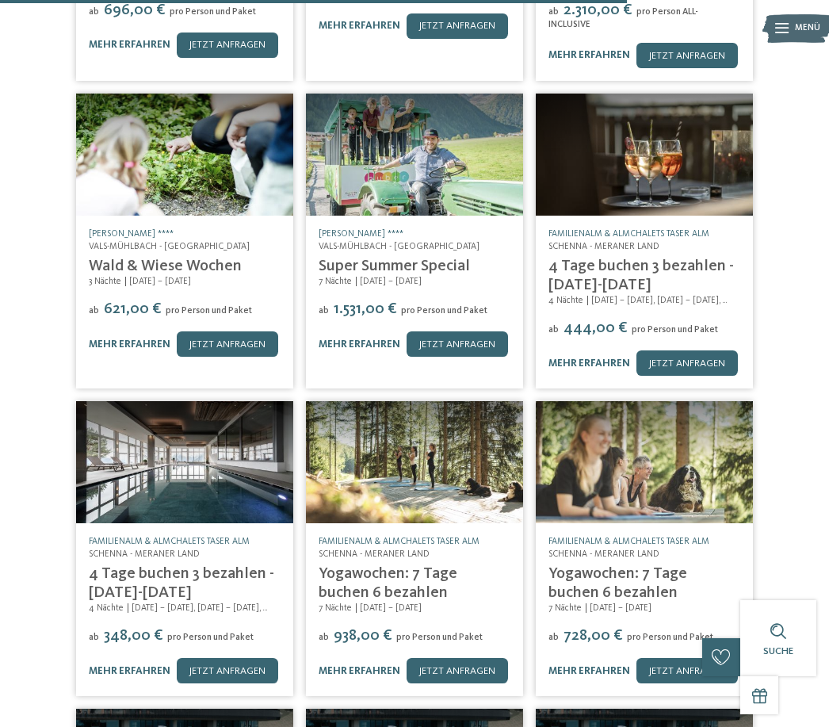
scroll to position [1806, 0]
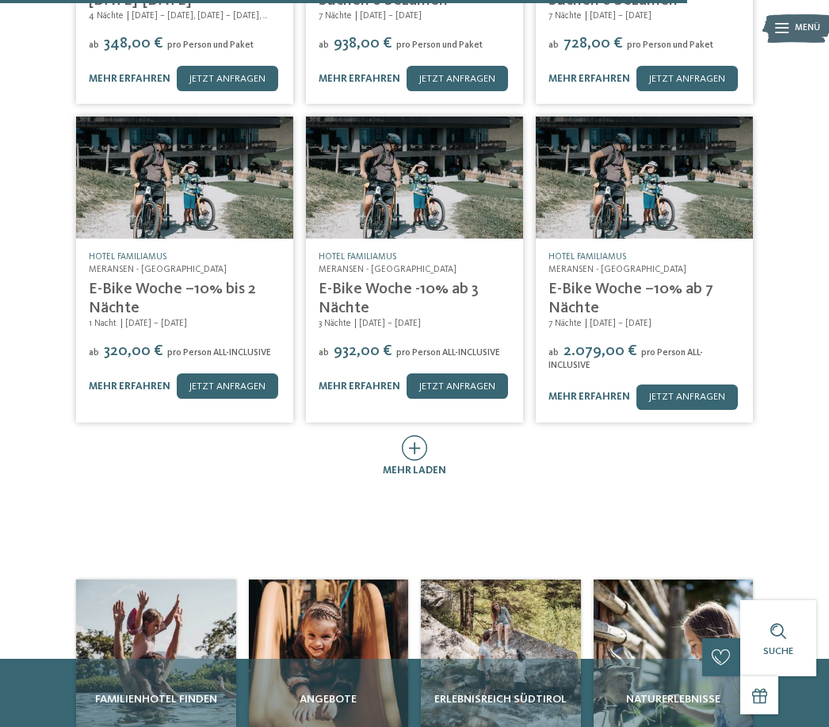
click at [426, 435] on icon at bounding box center [415, 447] width 26 height 25
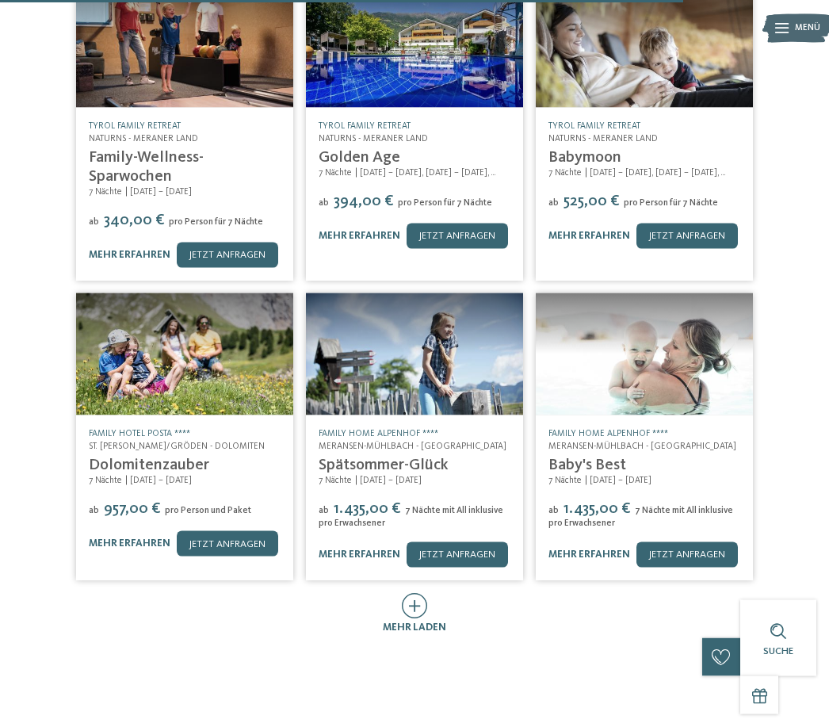
scroll to position [2293, 0]
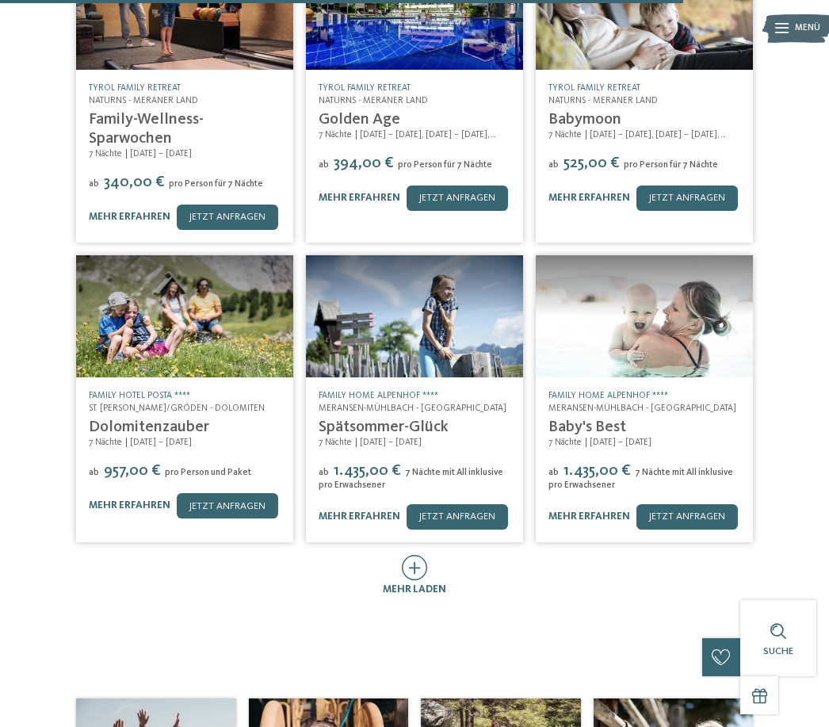
click at [418, 555] on icon at bounding box center [415, 567] width 26 height 25
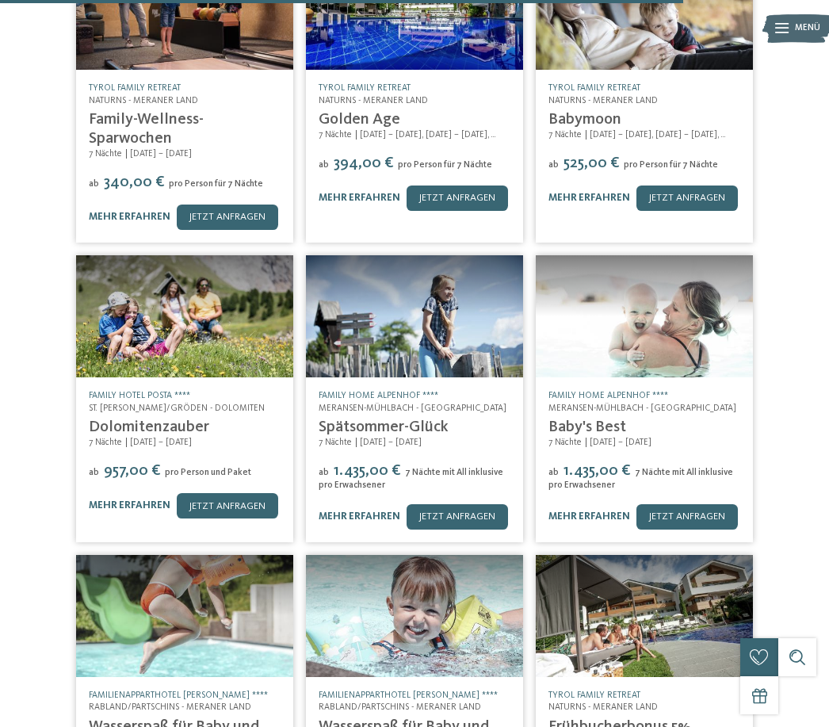
scroll to position [2860, 0]
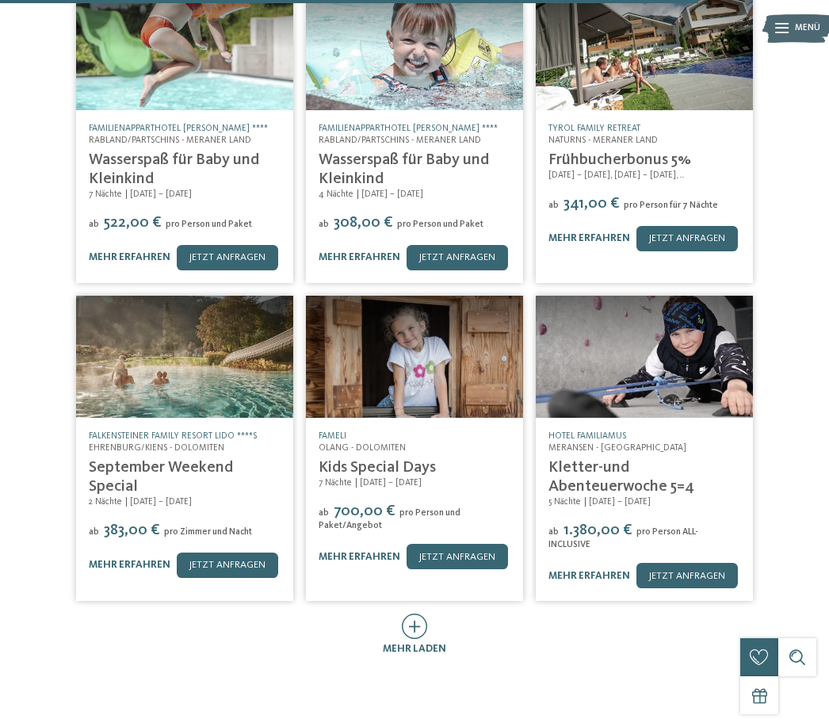
click at [413, 614] on icon at bounding box center [415, 626] width 26 height 25
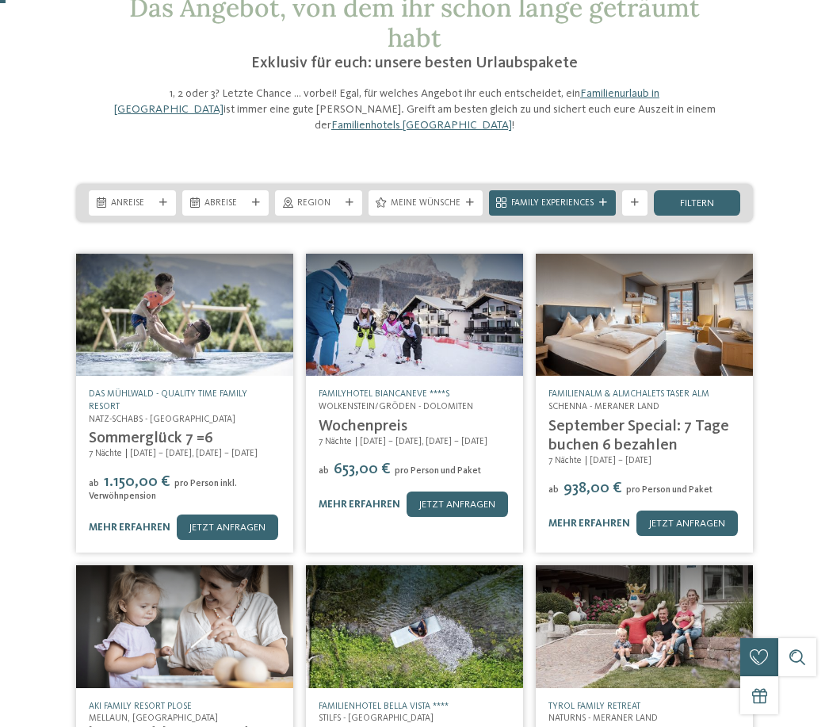
scroll to position [0, 0]
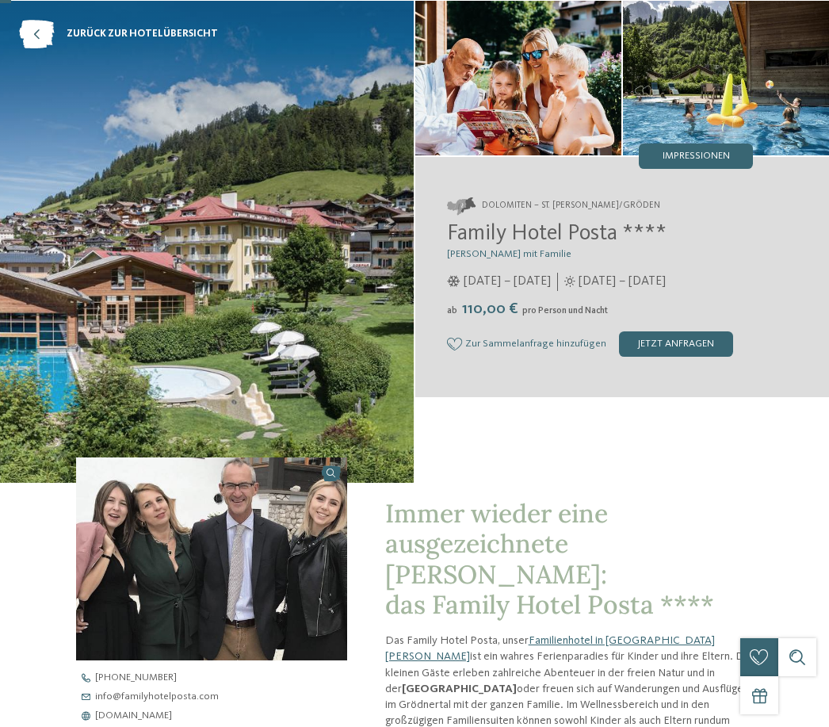
scroll to position [65, 0]
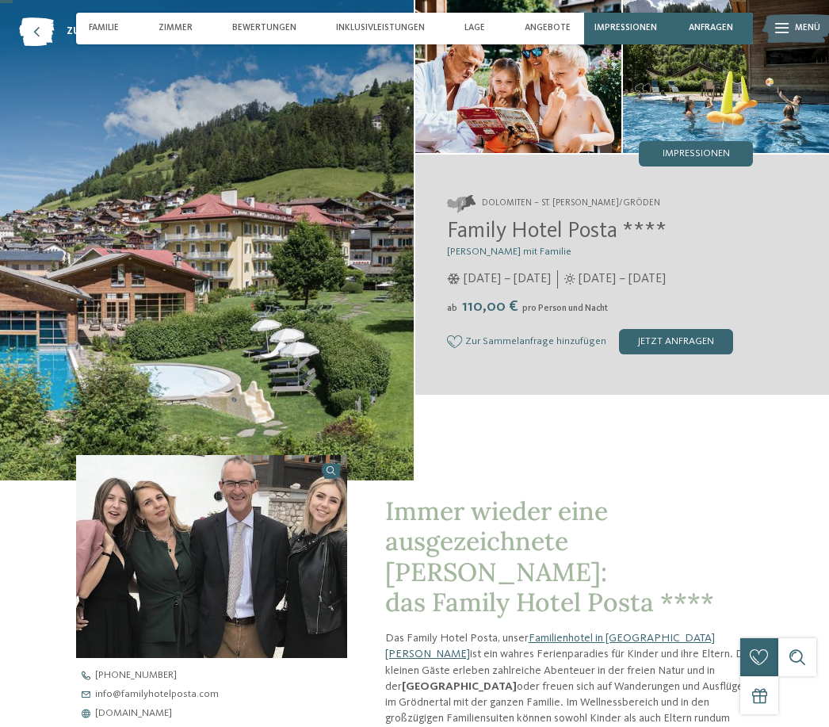
click at [538, 347] on span "Zur Sammelanfrage hinzufügen" at bounding box center [535, 341] width 141 height 11
click at [101, 19] on div "Familie" at bounding box center [103, 29] width 43 height 32
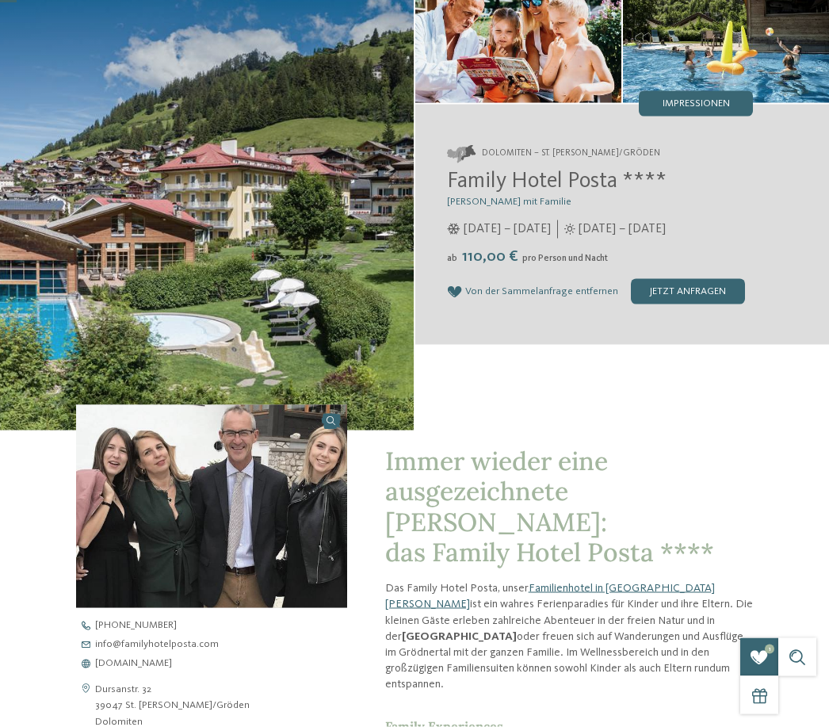
scroll to position [0, 0]
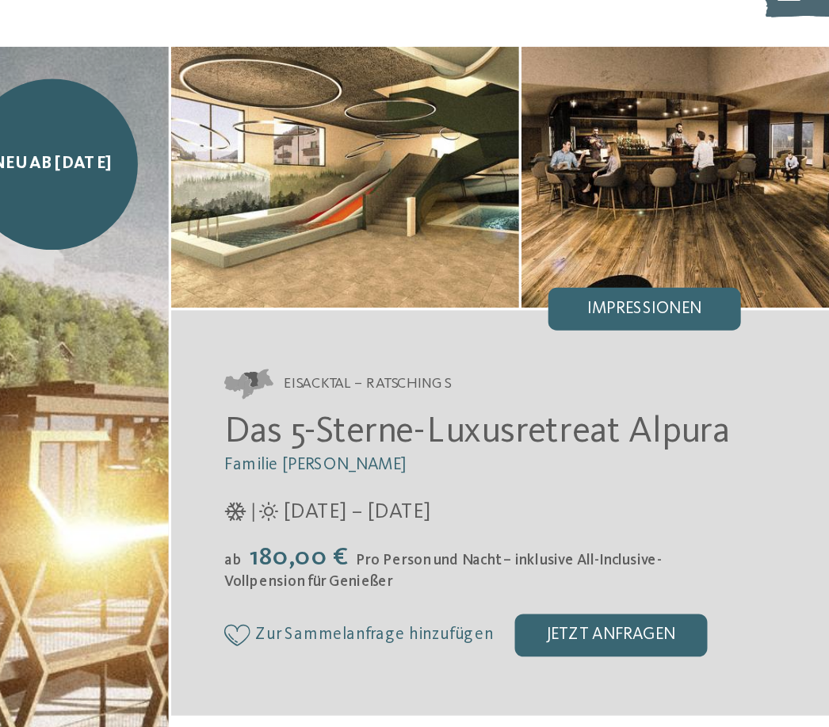
click at [663, 214] on span "Impressionen" at bounding box center [696, 219] width 67 height 10
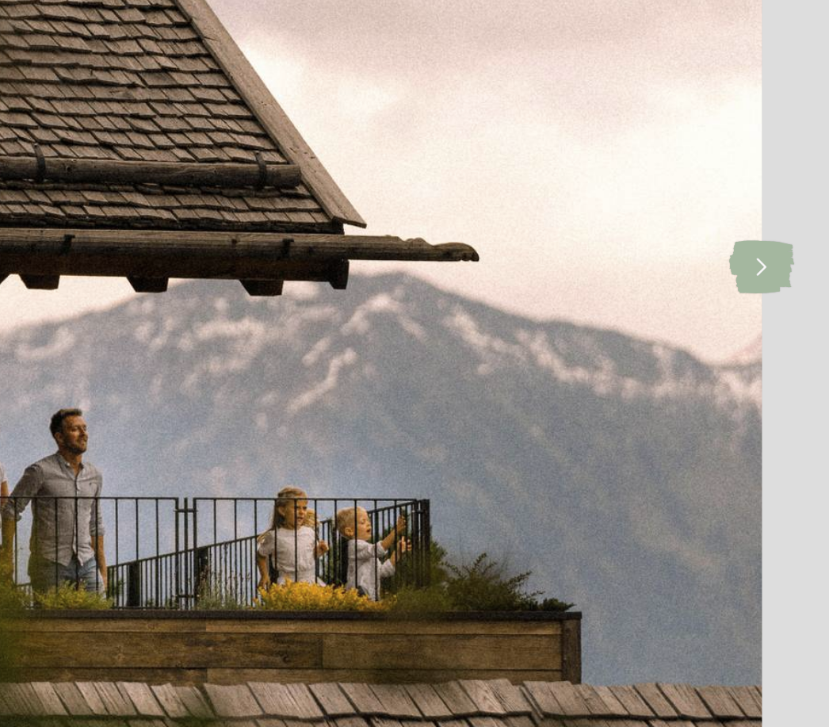
click at [762, 348] on icon at bounding box center [781, 364] width 39 height 32
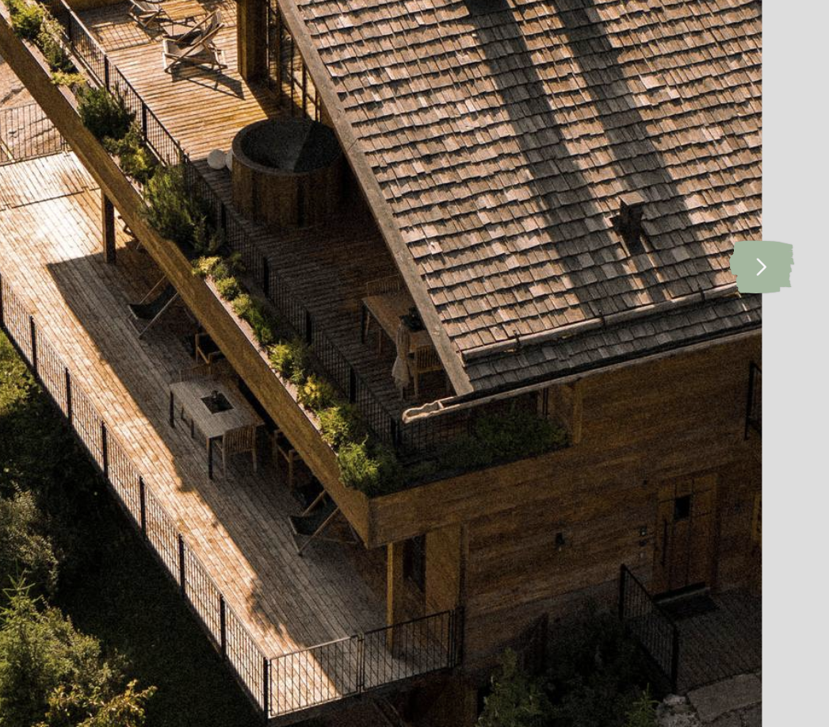
click at [762, 348] on icon at bounding box center [781, 364] width 39 height 32
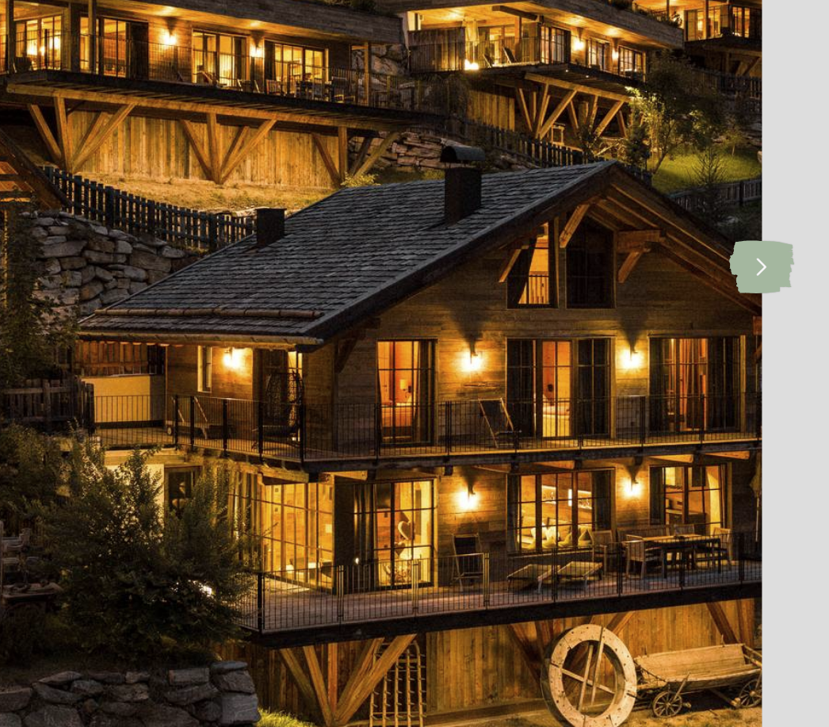
click at [762, 348] on icon at bounding box center [781, 364] width 39 height 32
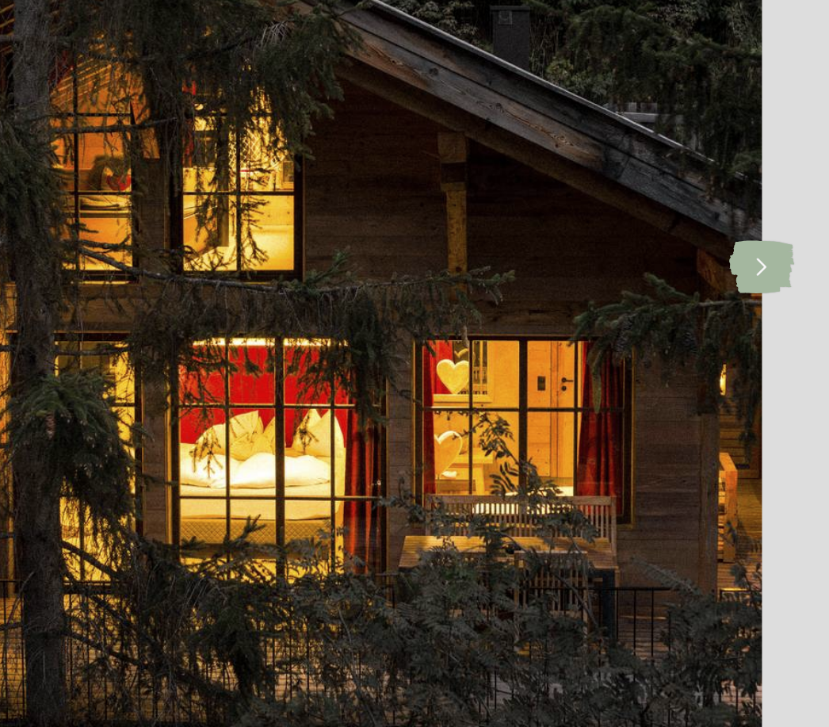
click at [762, 348] on icon at bounding box center [781, 364] width 39 height 32
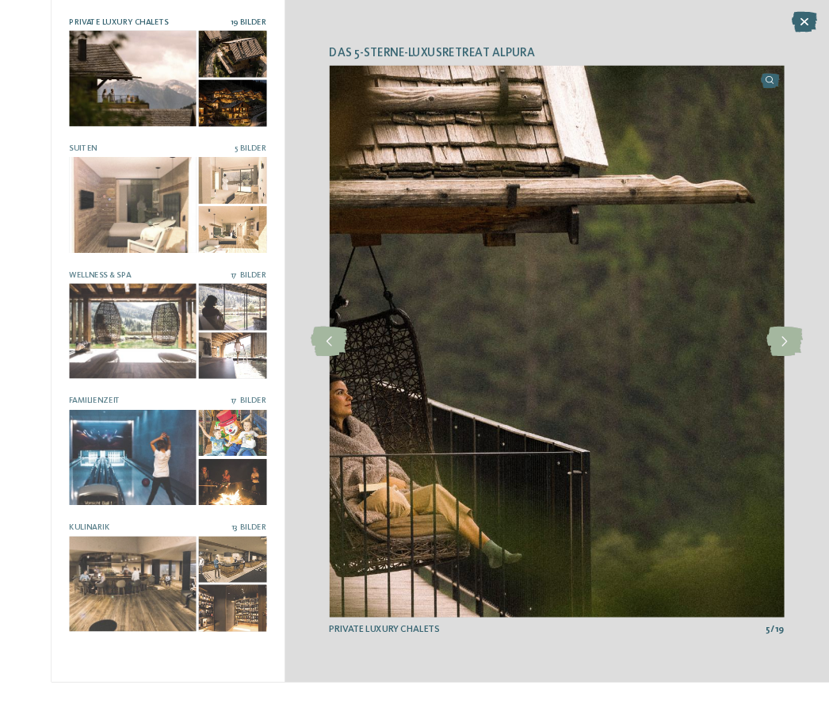
scroll to position [76, 0]
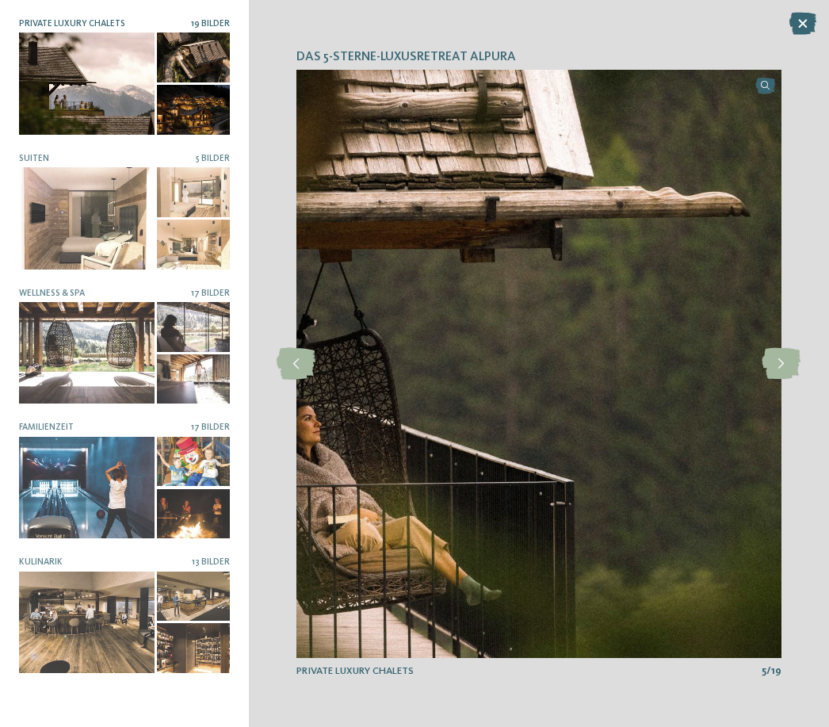
click at [786, 380] on icon at bounding box center [781, 364] width 39 height 32
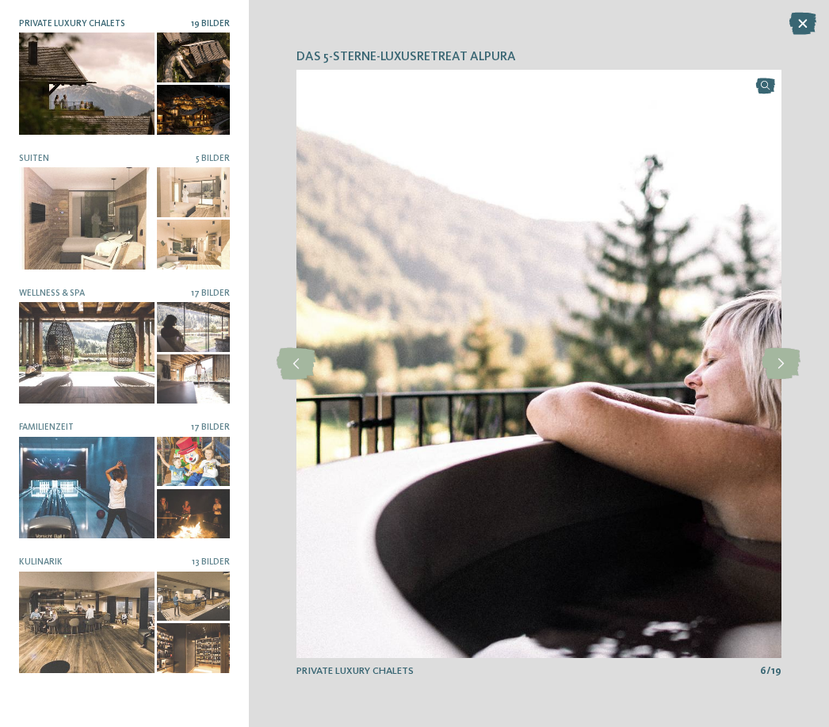
click at [783, 380] on icon at bounding box center [781, 364] width 39 height 32
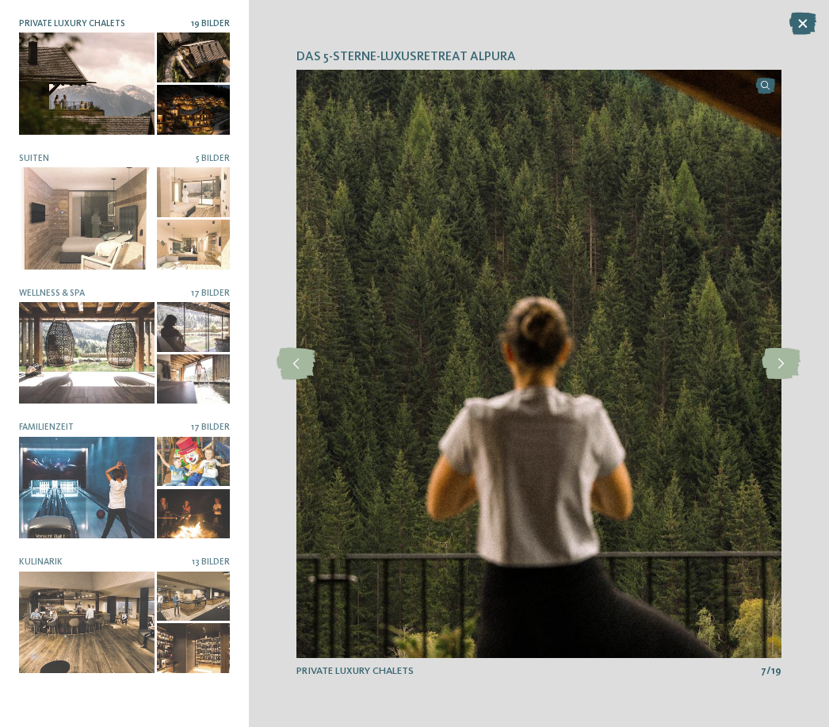
click at [783, 380] on icon at bounding box center [781, 364] width 39 height 32
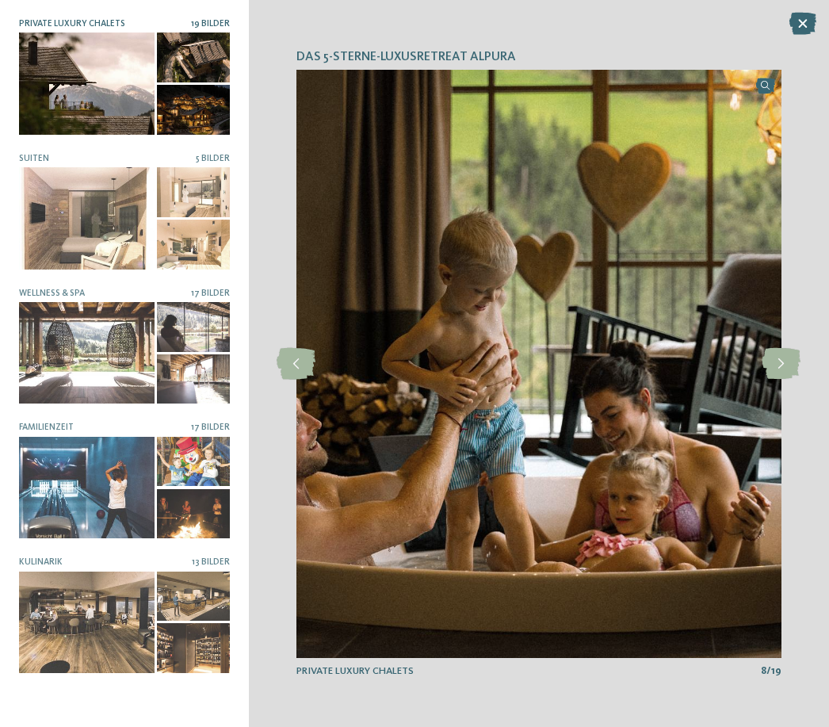
click at [783, 380] on icon at bounding box center [781, 364] width 39 height 32
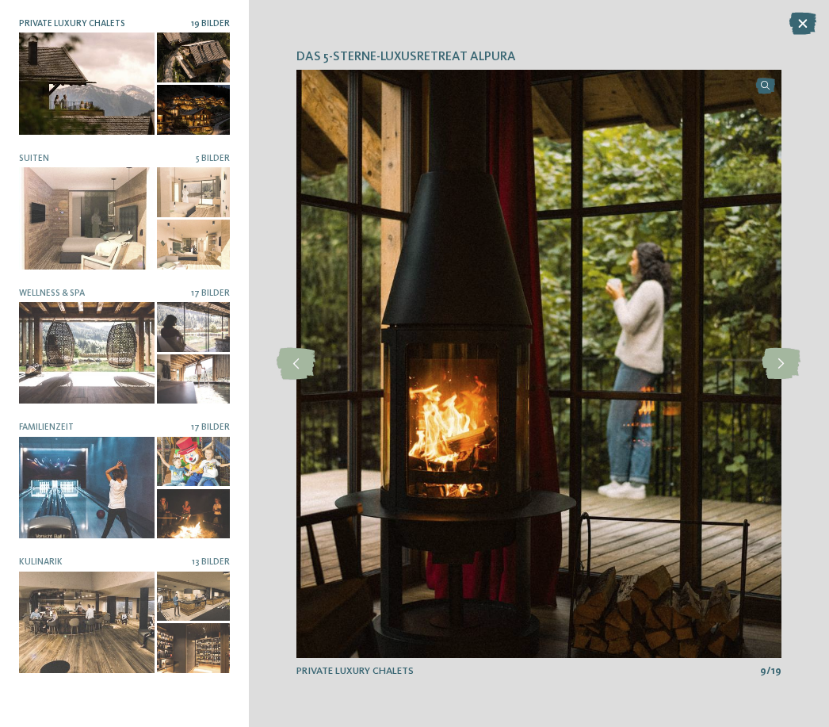
click at [71, 478] on div at bounding box center [87, 488] width 136 height 102
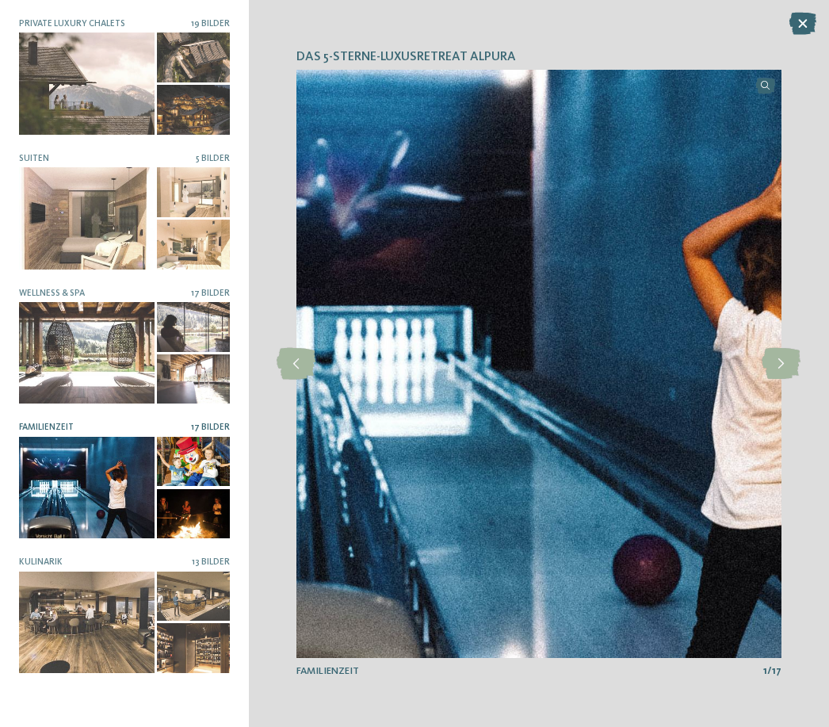
click at [789, 380] on icon at bounding box center [781, 364] width 39 height 32
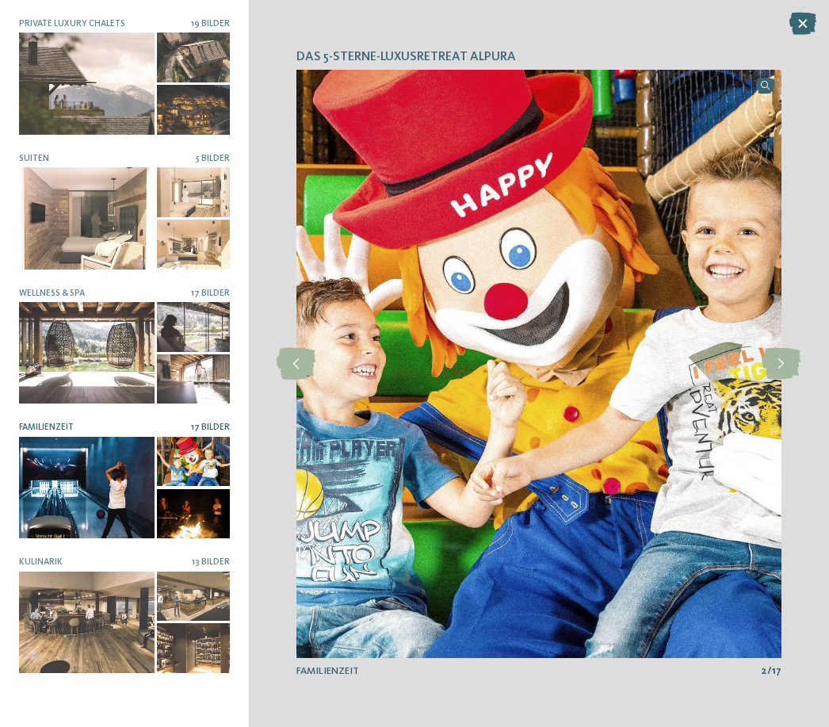
click at [791, 380] on icon at bounding box center [781, 364] width 39 height 32
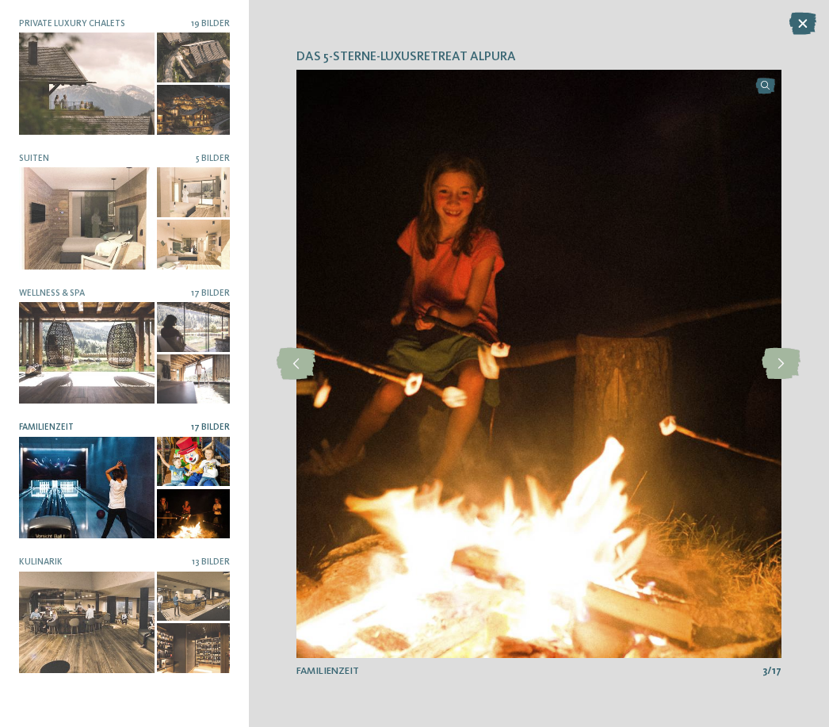
click at [795, 28] on icon at bounding box center [803, 24] width 27 height 22
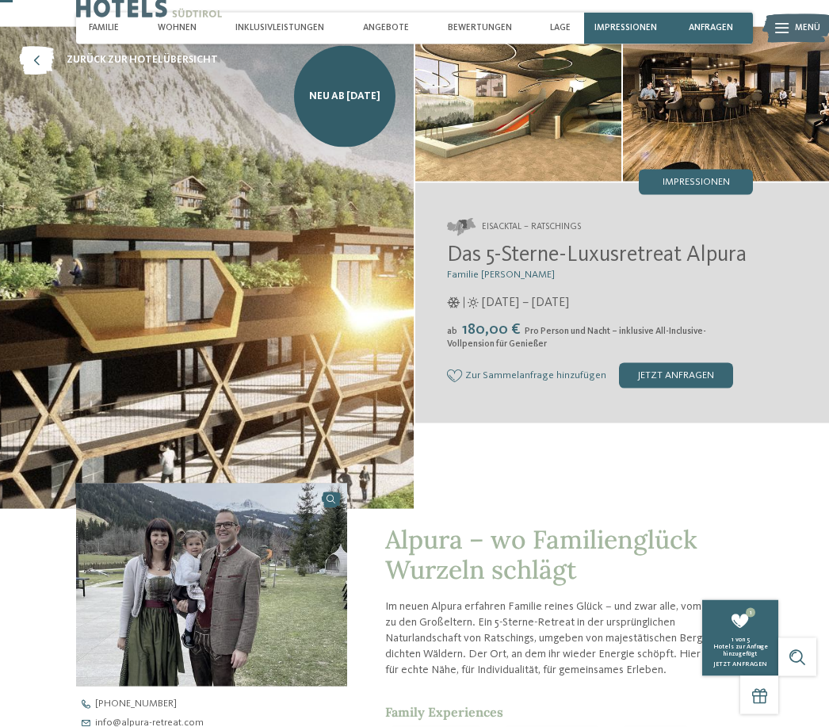
scroll to position [33, 0]
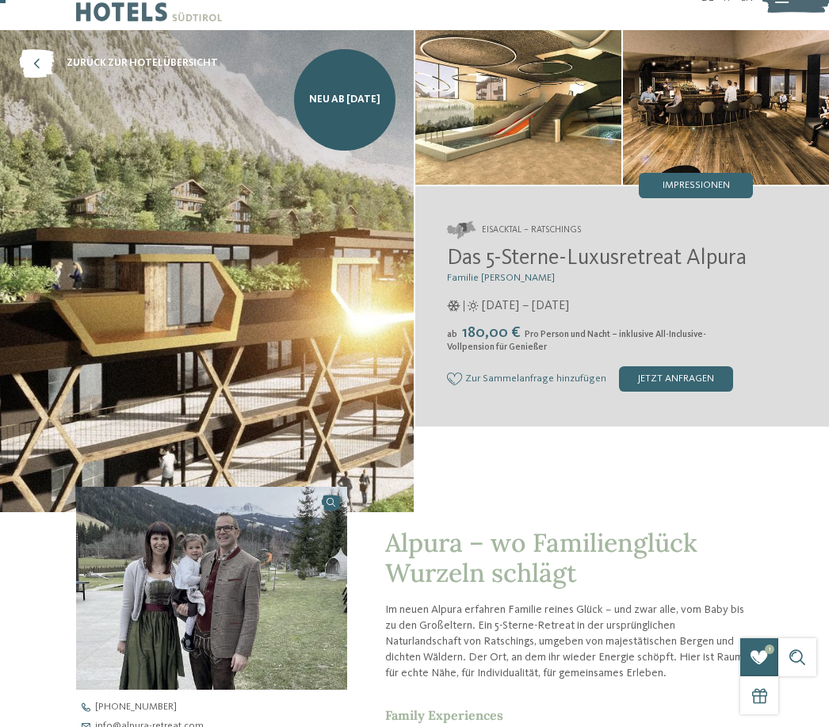
click at [682, 385] on div "jetzt anfragen" at bounding box center [676, 378] width 114 height 25
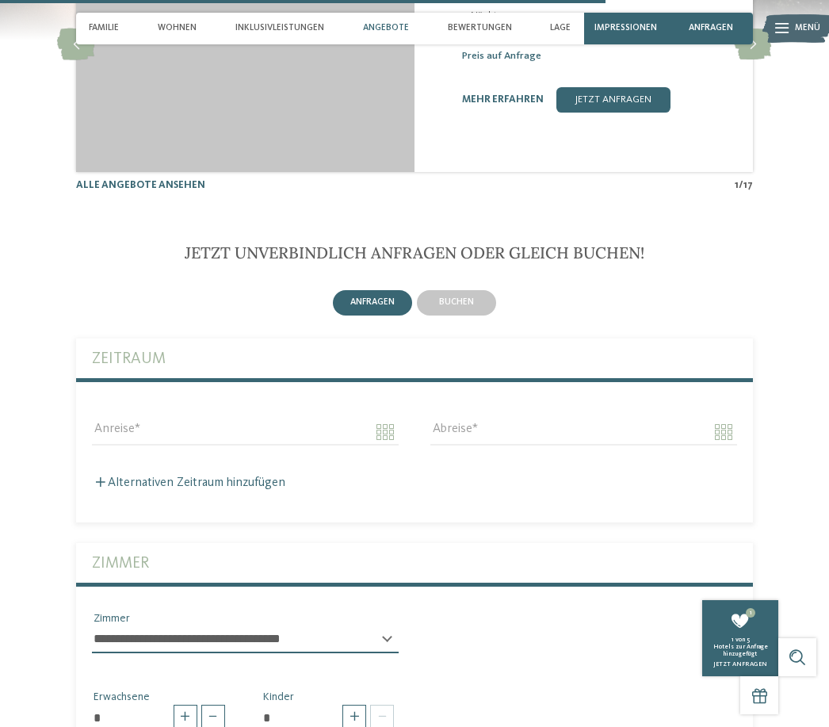
scroll to position [3485, 0]
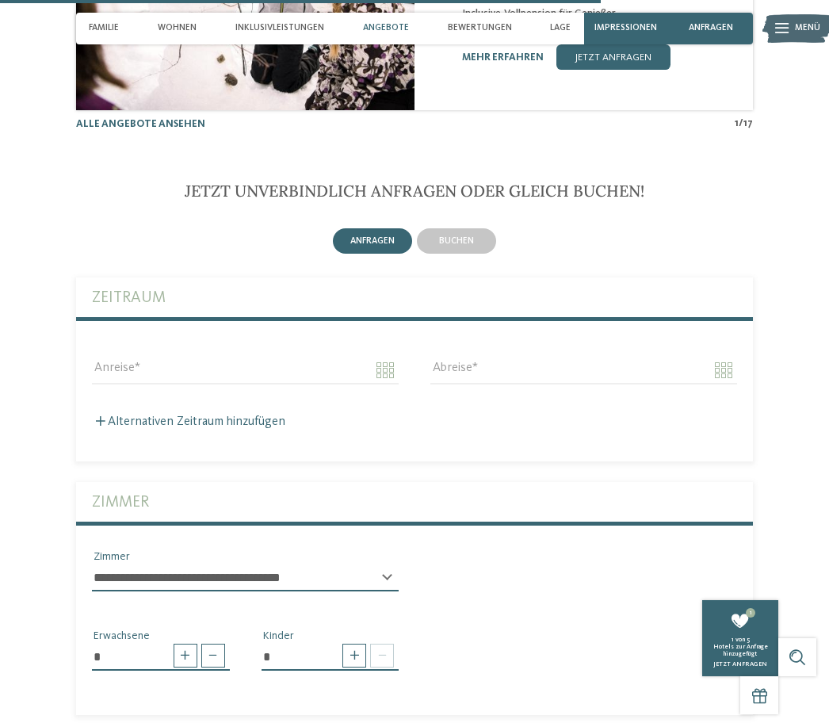
click at [456, 235] on div "buchen" at bounding box center [456, 240] width 79 height 25
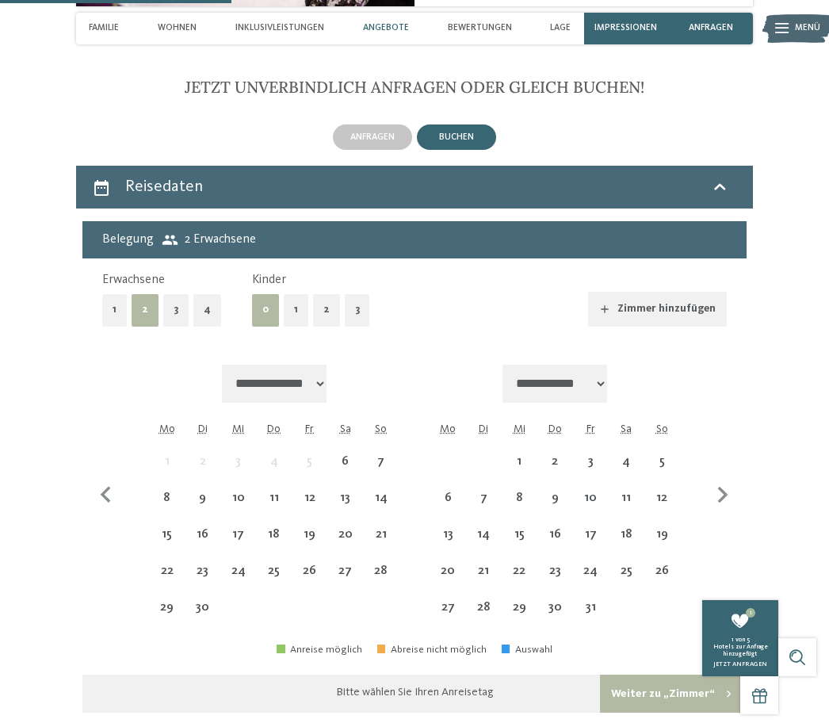
scroll to position [3591, 0]
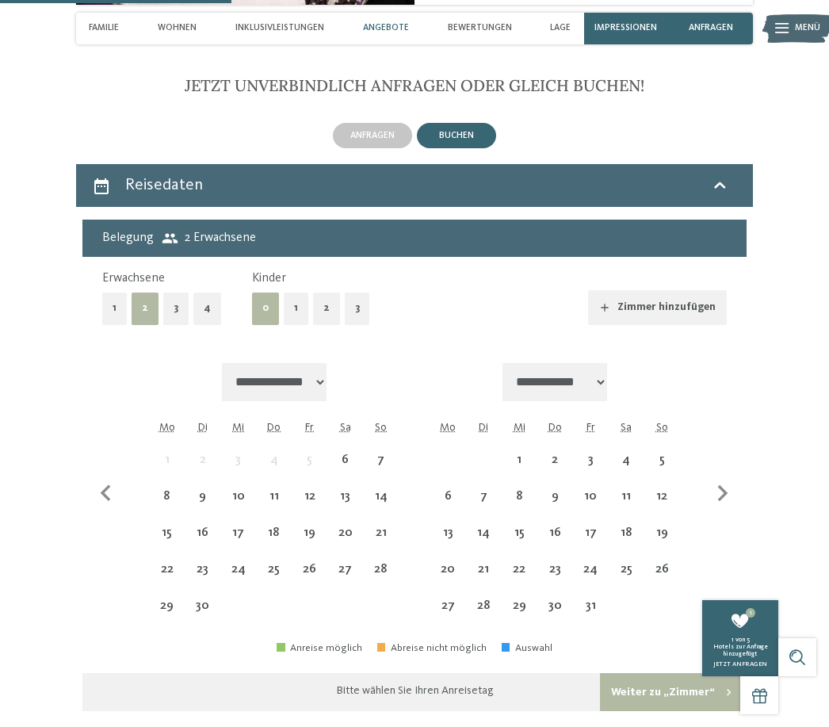
click at [300, 310] on button "1" at bounding box center [296, 309] width 25 height 33
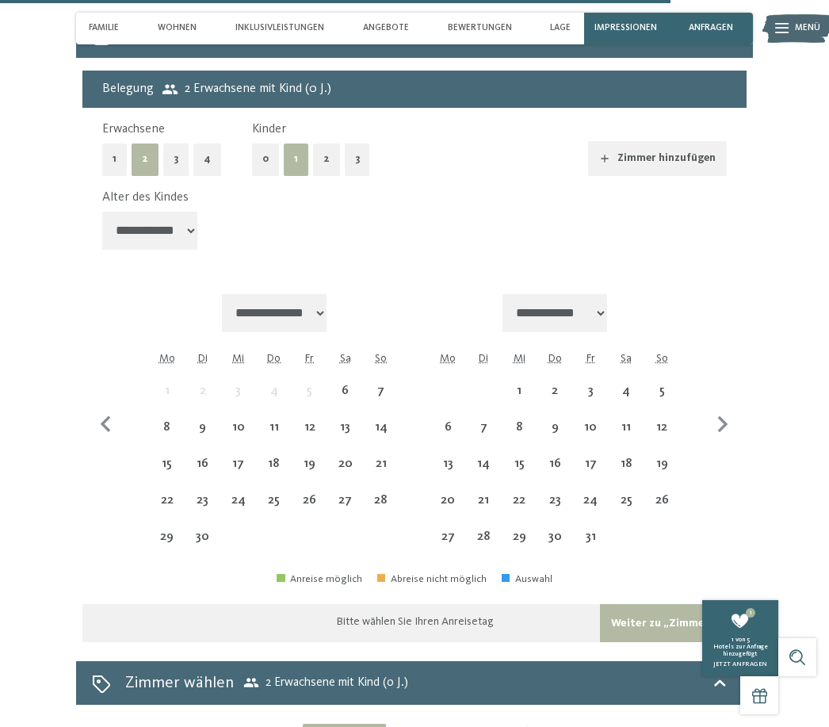
scroll to position [3739, 0]
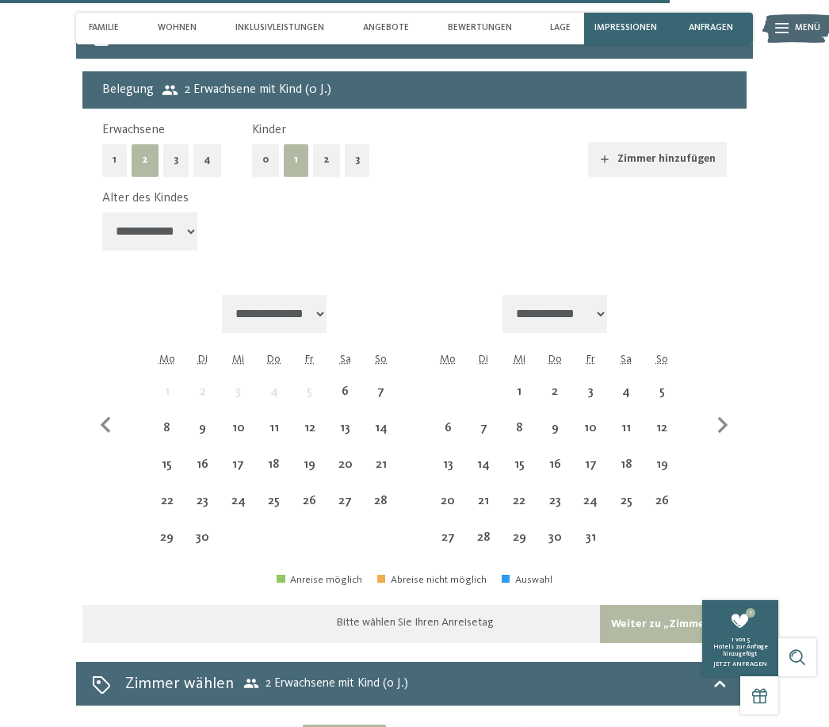
click at [156, 225] on select "**********" at bounding box center [149, 232] width 95 height 38
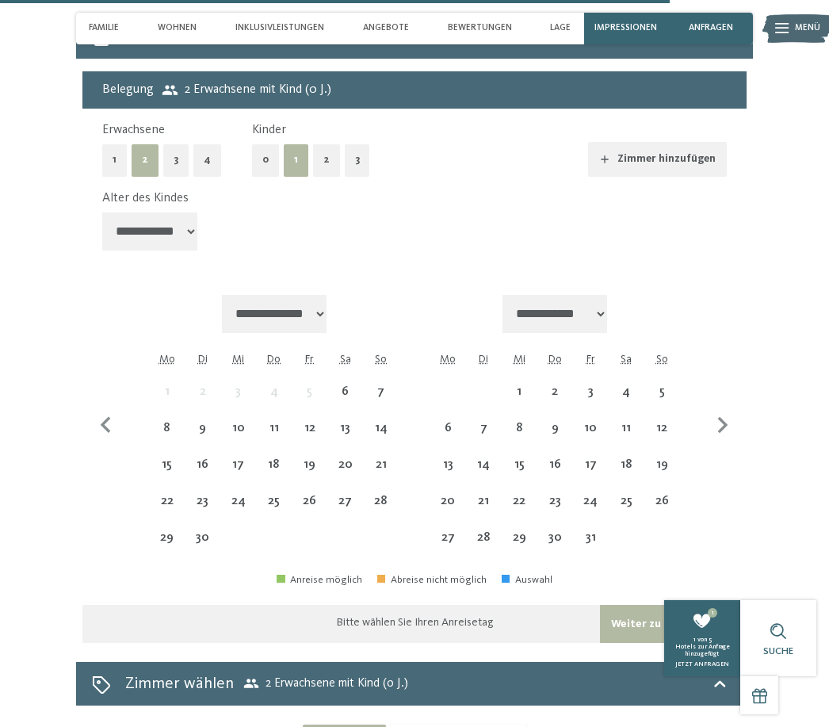
select select "*"
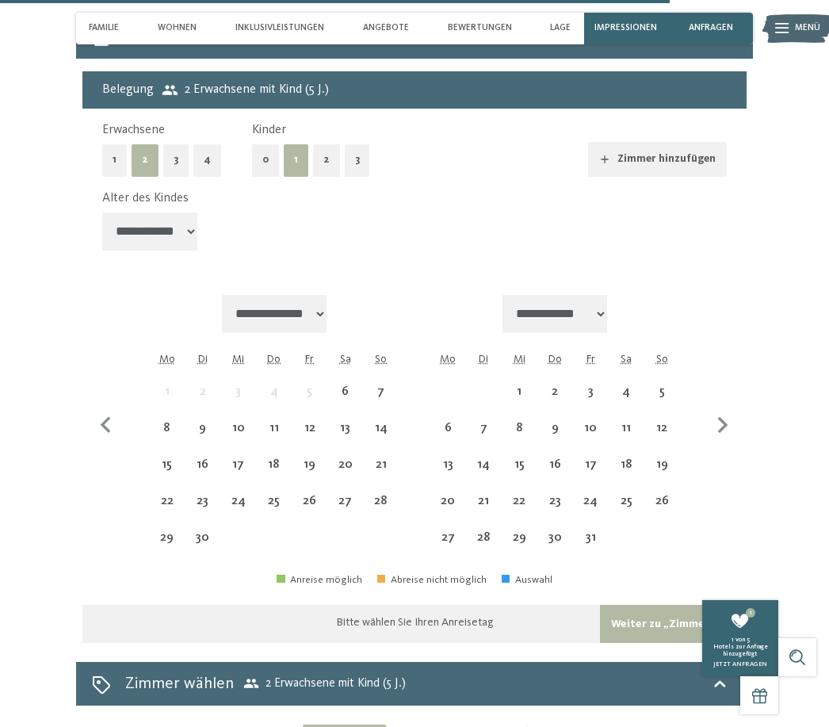
click at [724, 411] on icon "button" at bounding box center [723, 425] width 33 height 33
select select "**********"
click at [726, 415] on icon "button" at bounding box center [723, 425] width 33 height 33
select select "**********"
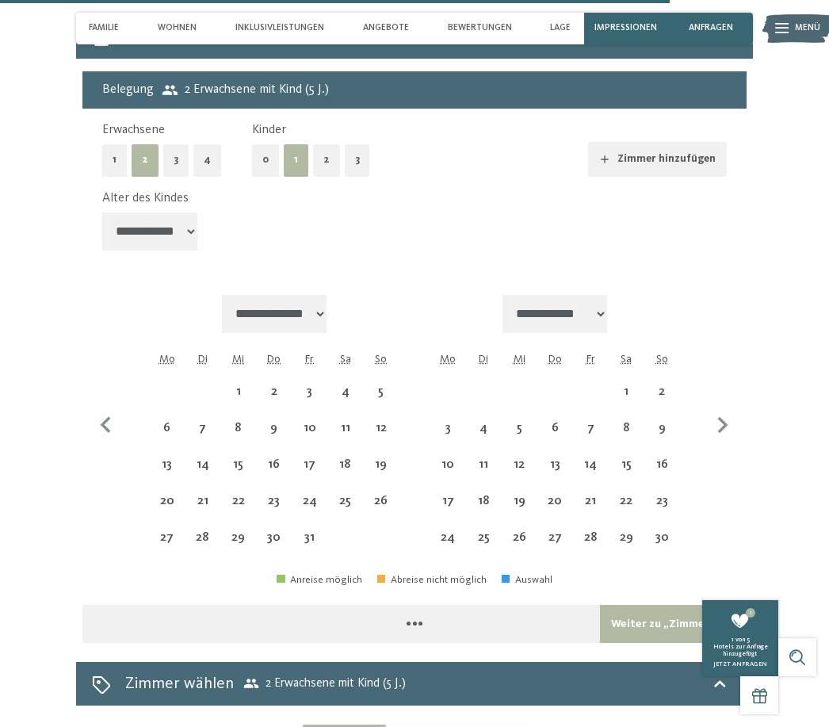
select select "**********"
click at [443, 531] on div "29" at bounding box center [448, 547] width 33 height 33
select select "**********"
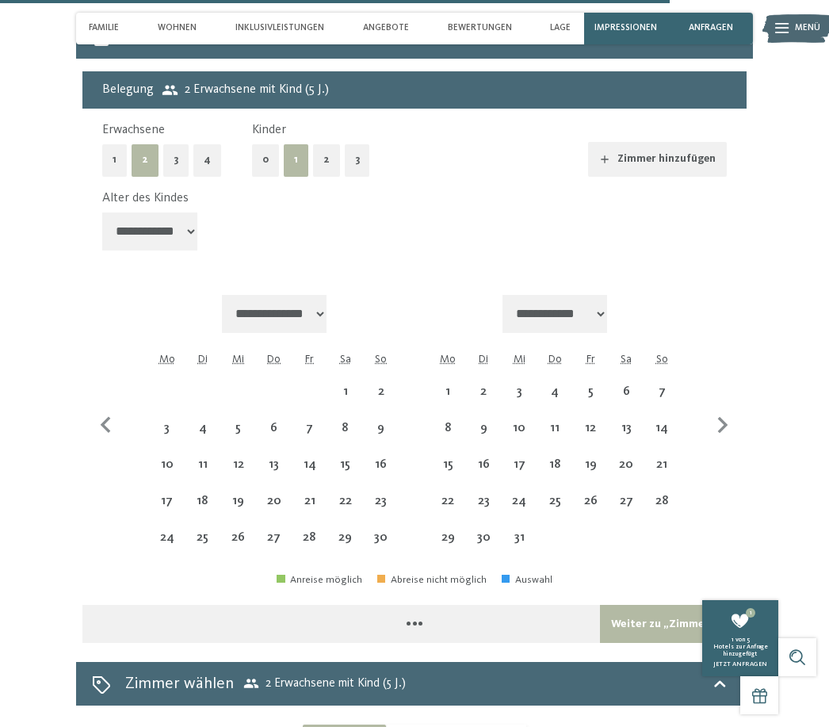
select select "**********"
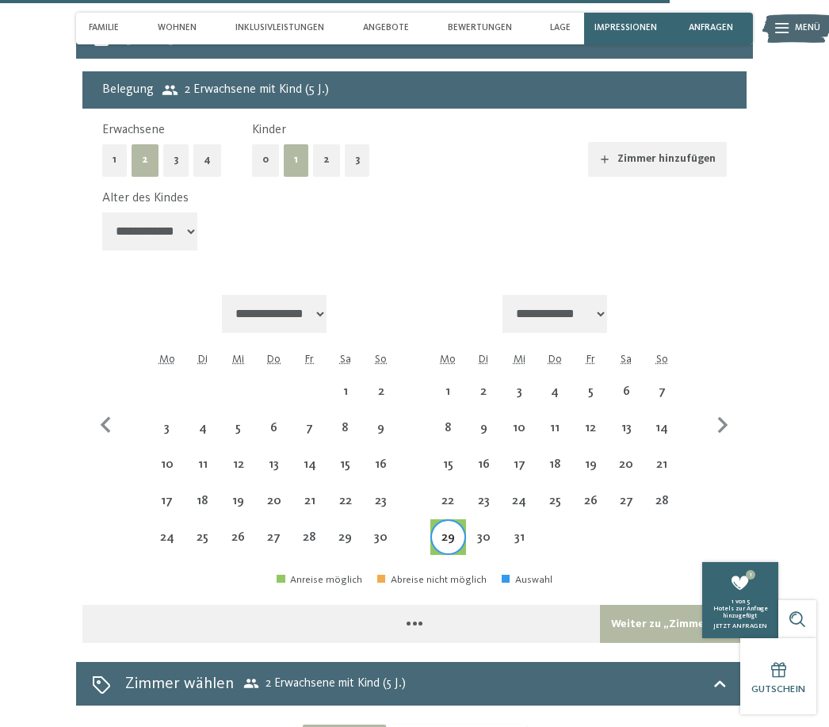
select select "**********"
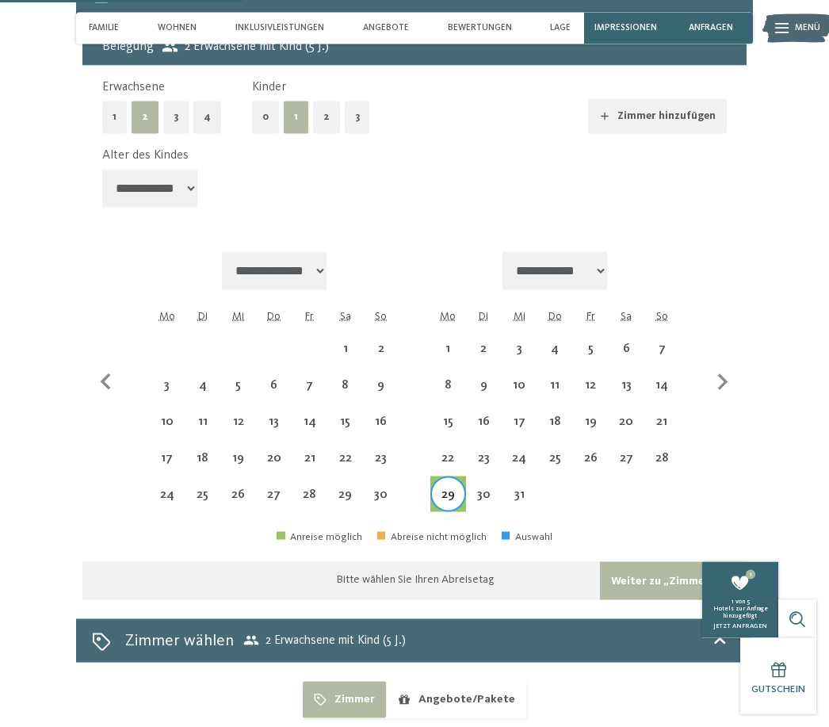
scroll to position [3786, 0]
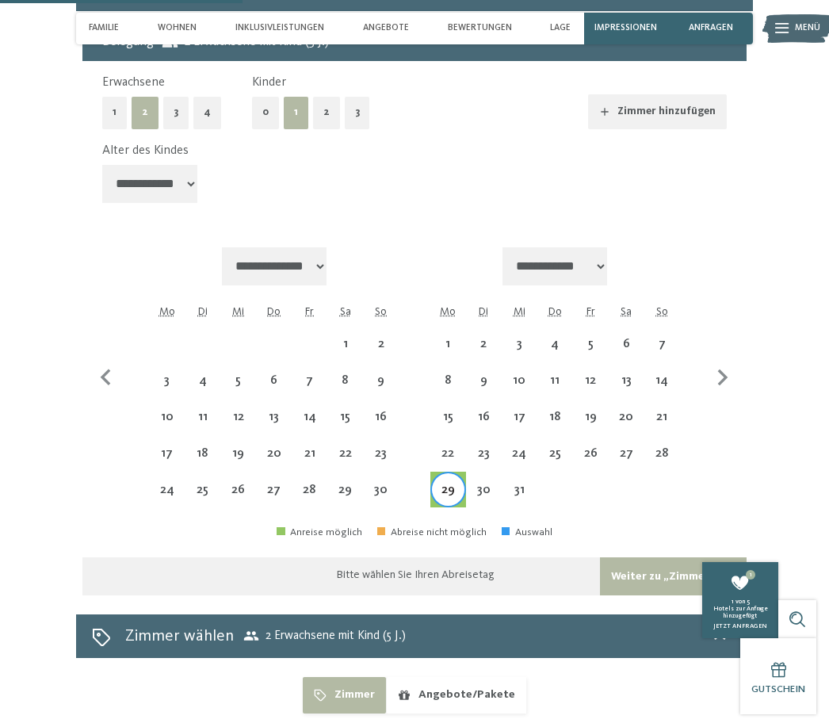
click at [732, 362] on icon "button" at bounding box center [723, 378] width 33 height 33
select select "**********"
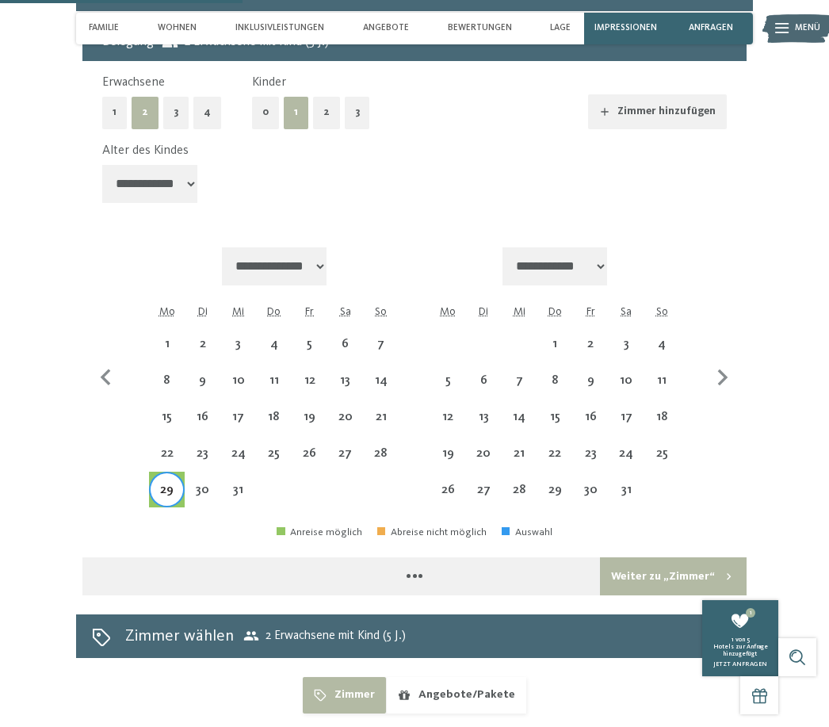
select select "**********"
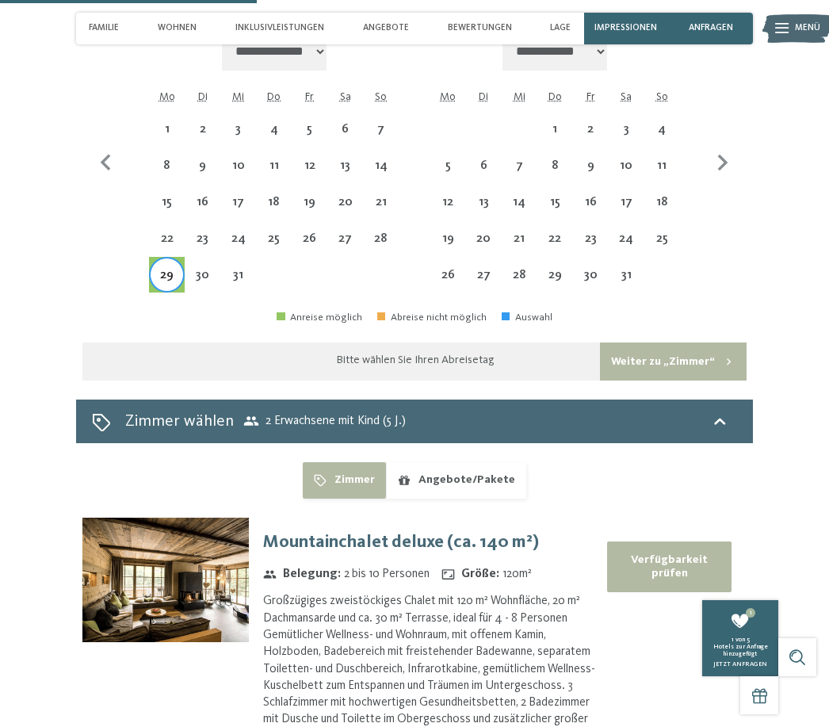
click at [673, 343] on button "Weiter zu „Zimmer“" at bounding box center [673, 362] width 147 height 38
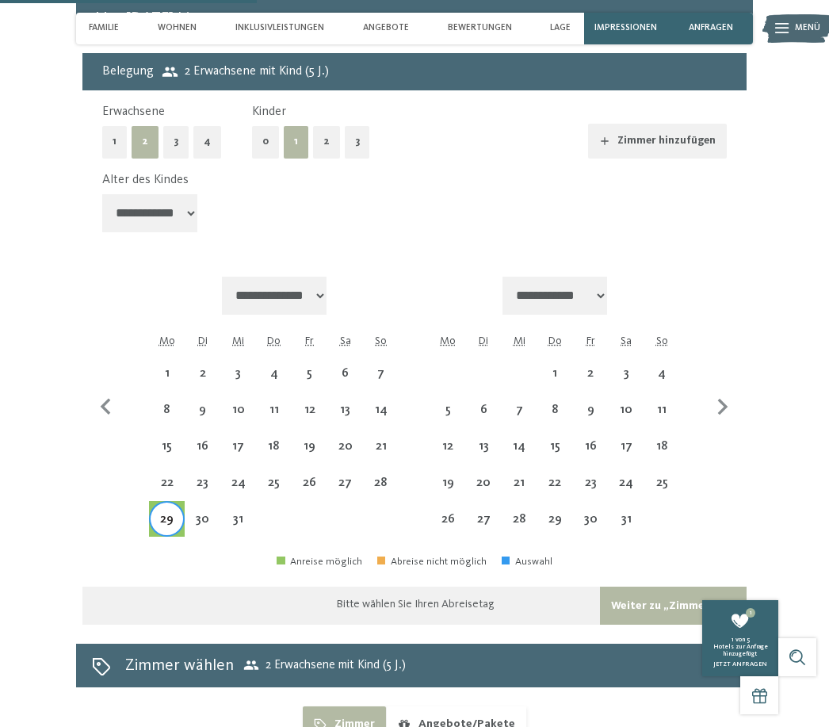
select select "**********"
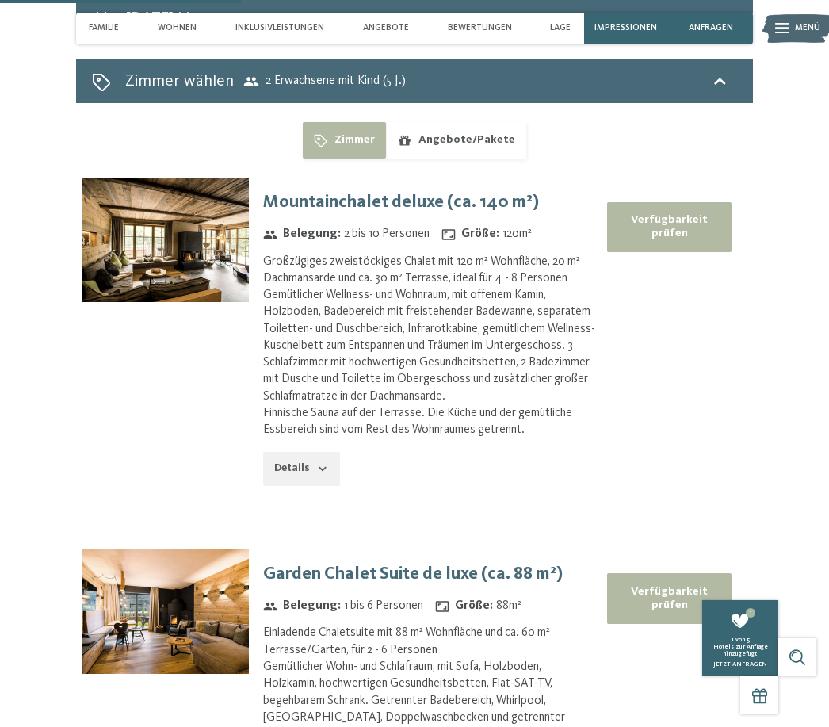
click at [667, 225] on button "Verfügbarkeit prüfen" at bounding box center [669, 227] width 124 height 50
select select "*"
select select "**********"
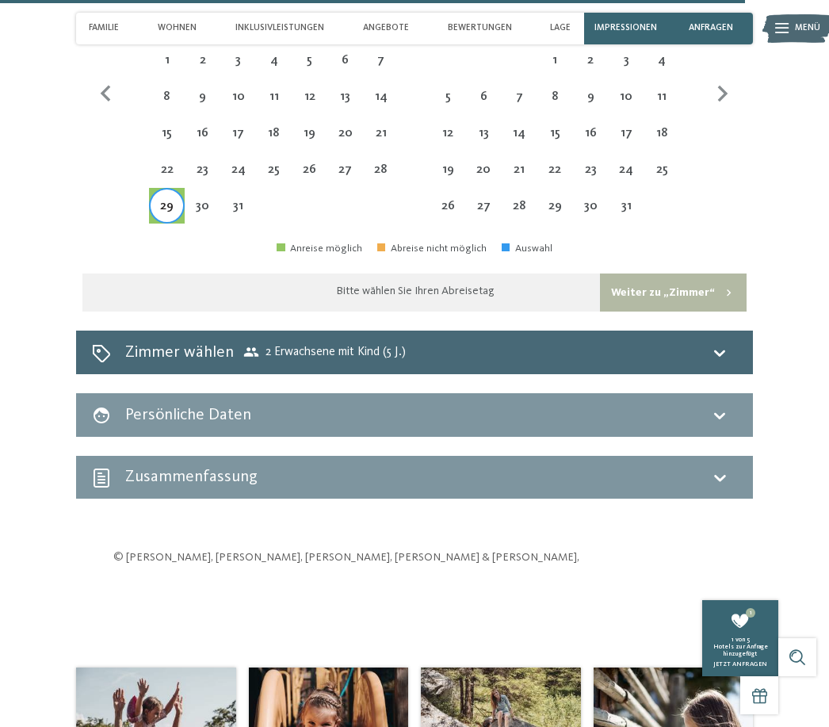
click at [699, 341] on div "Zimmer wählen 2 Erwachsene mit Kind (5 J.)" at bounding box center [414, 352] width 645 height 23
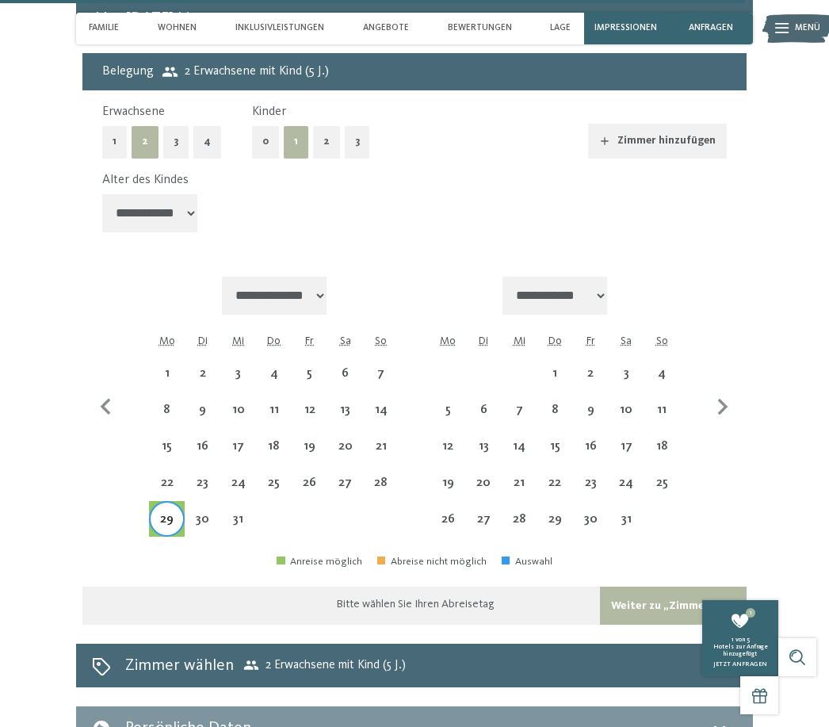
select select "**********"
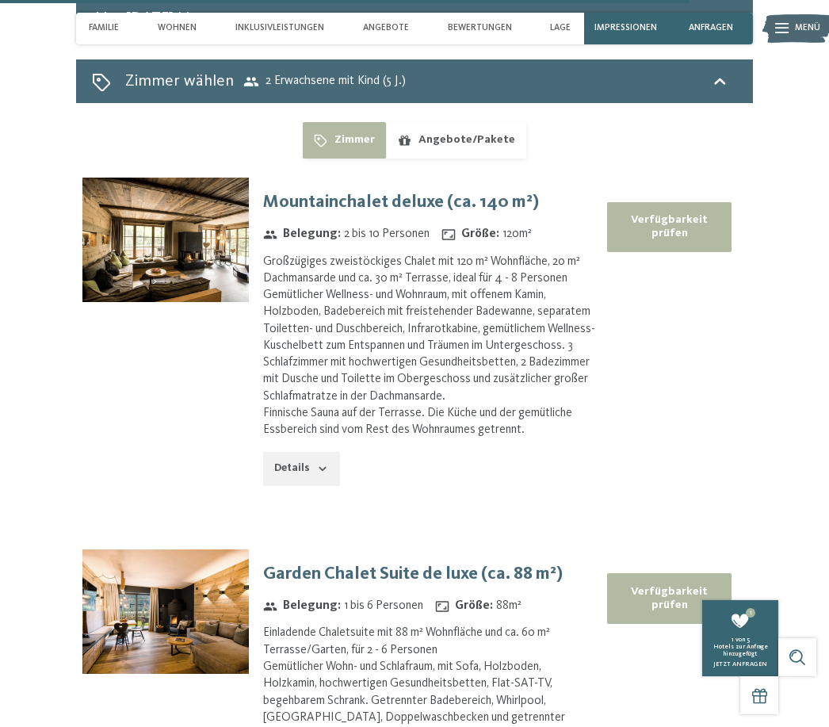
click at [661, 615] on button "Verfügbarkeit prüfen" at bounding box center [669, 598] width 124 height 50
select select "*"
select select "**********"
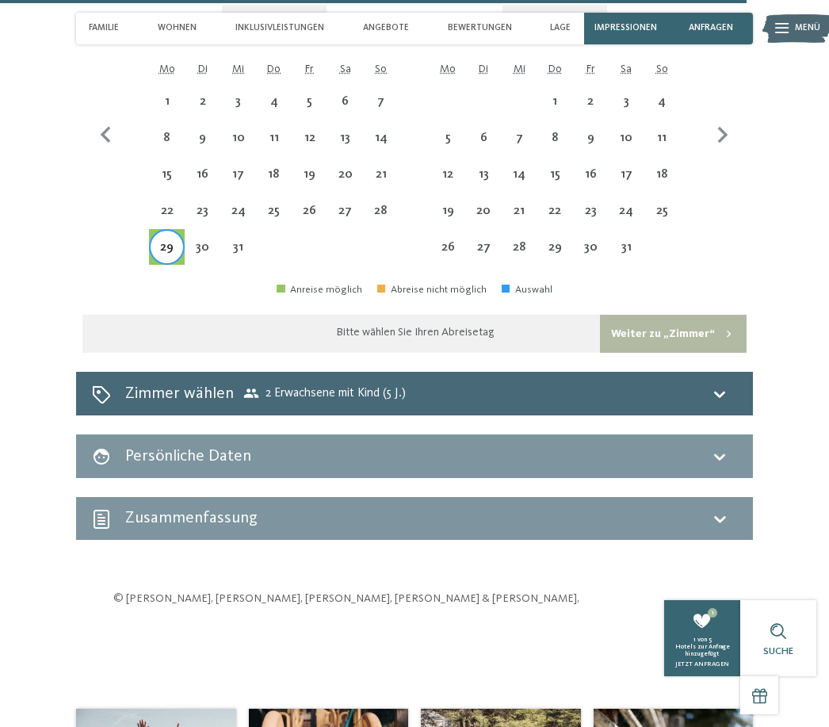
scroll to position [3951, 0]
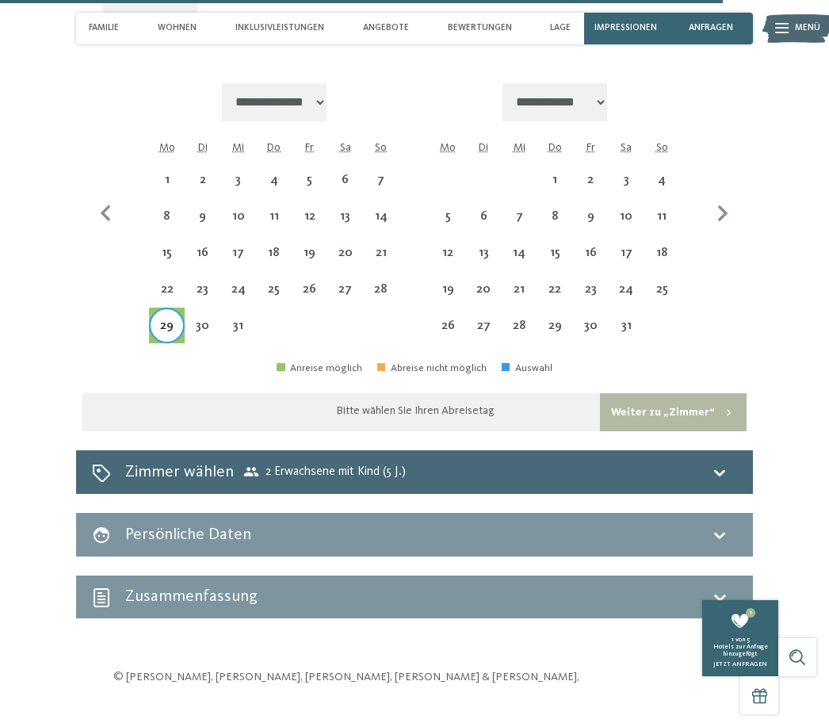
click at [589, 174] on div "2" at bounding box center [591, 190] width 33 height 33
select select "**********"
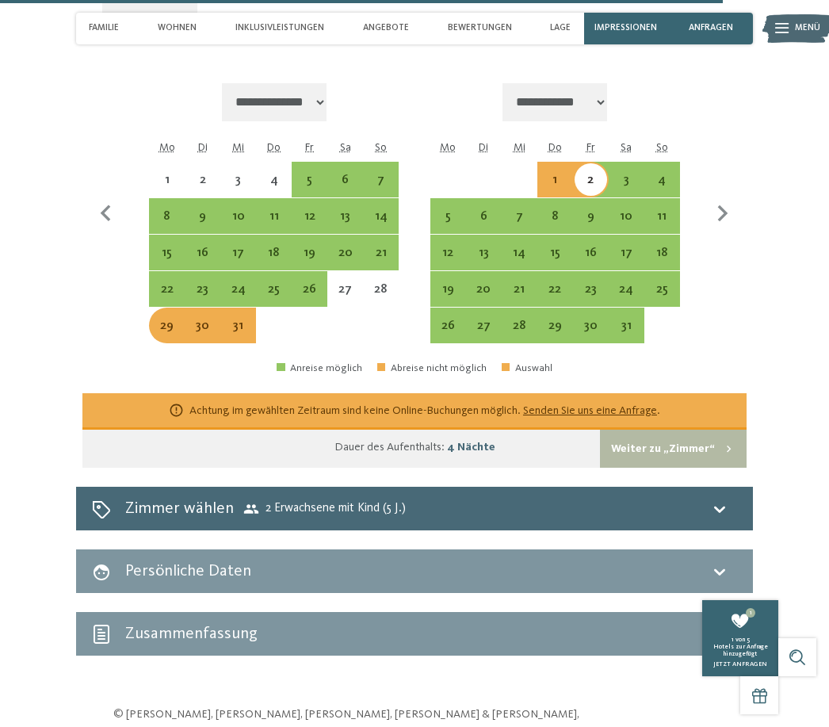
click at [750, 204] on div "**********" at bounding box center [414, 164] width 677 height 608
click at [737, 95] on button "button" at bounding box center [723, 214] width 33 height 262
select select "**********"
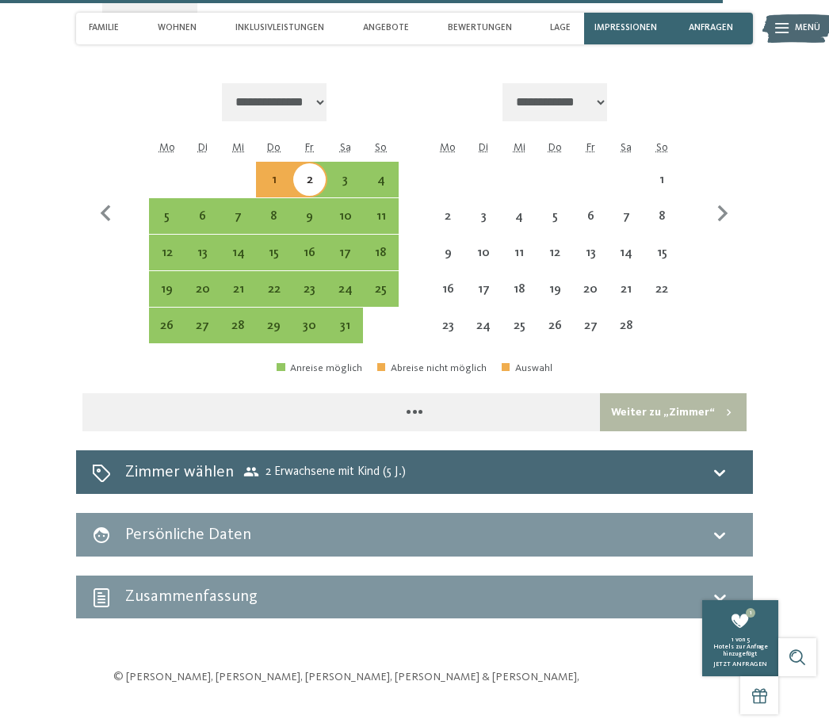
select select "**********"
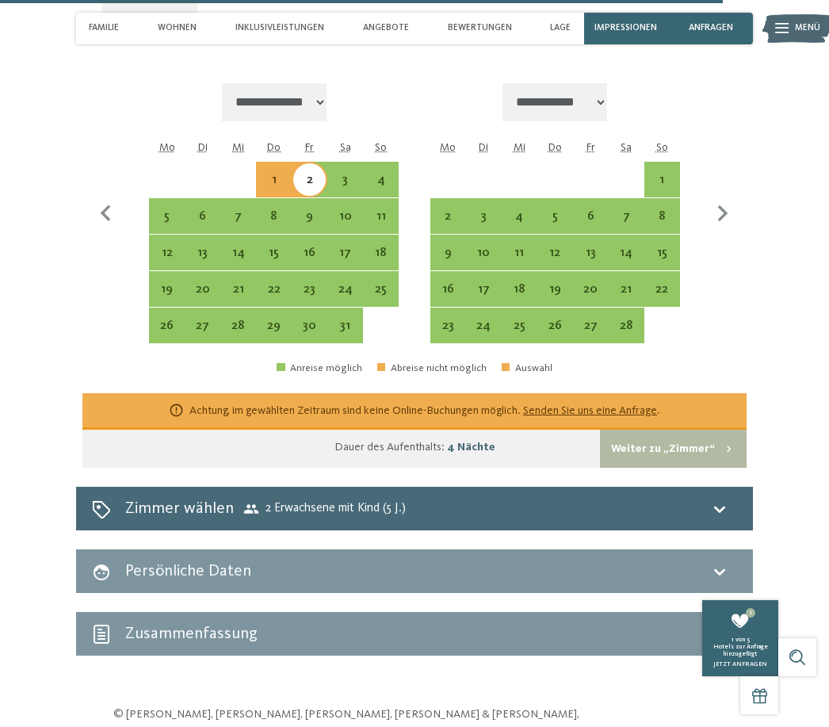
click at [309, 174] on div "2" at bounding box center [309, 190] width 33 height 33
select select "**********"
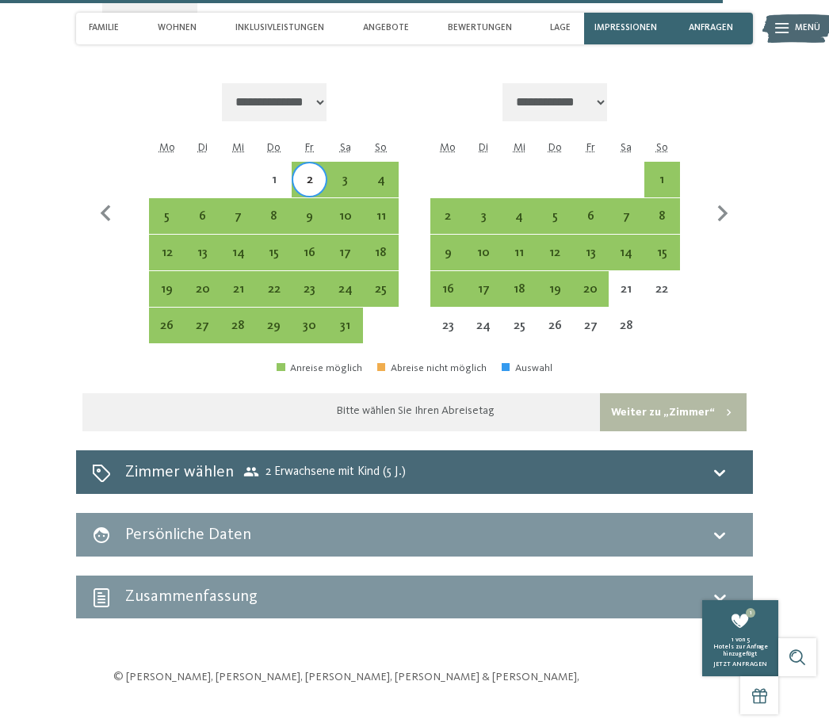
click at [232, 210] on div "7" at bounding box center [238, 226] width 33 height 33
select select "**********"
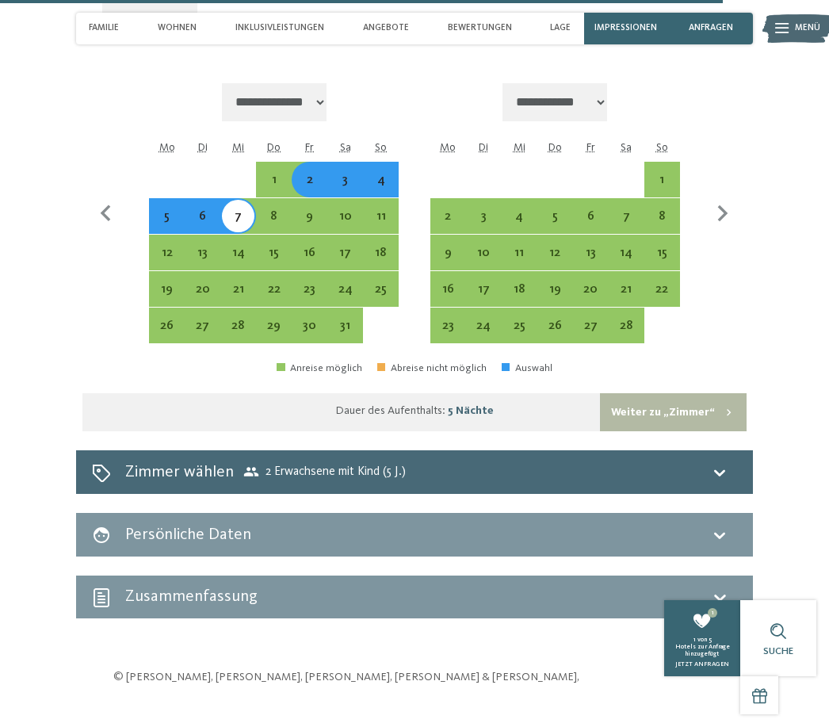
click at [695, 393] on button "Weiter zu „Zimmer“" at bounding box center [673, 412] width 147 height 38
select select "**********"
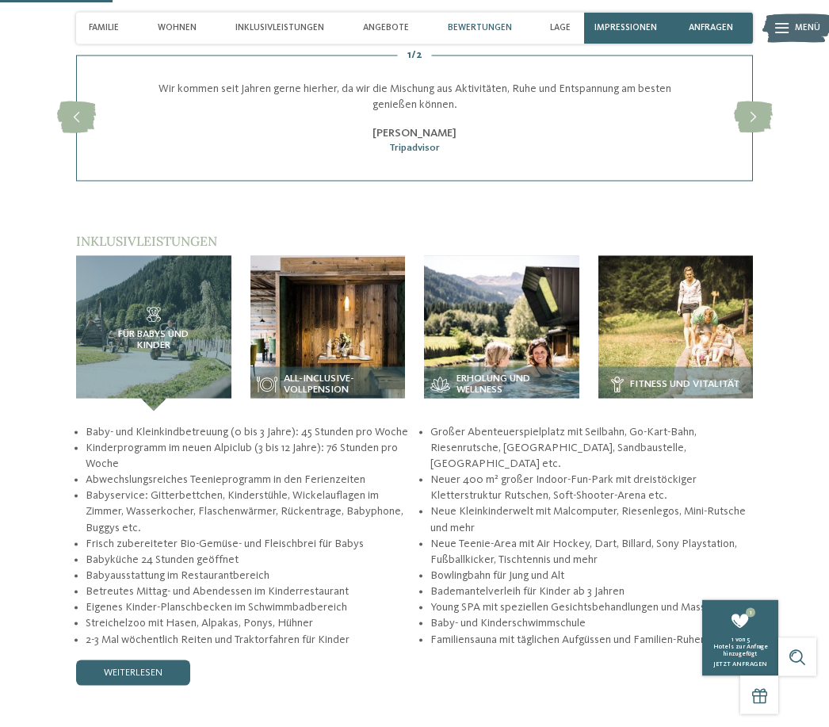
scroll to position [2024, 0]
